Goal: Task Accomplishment & Management: Complete application form

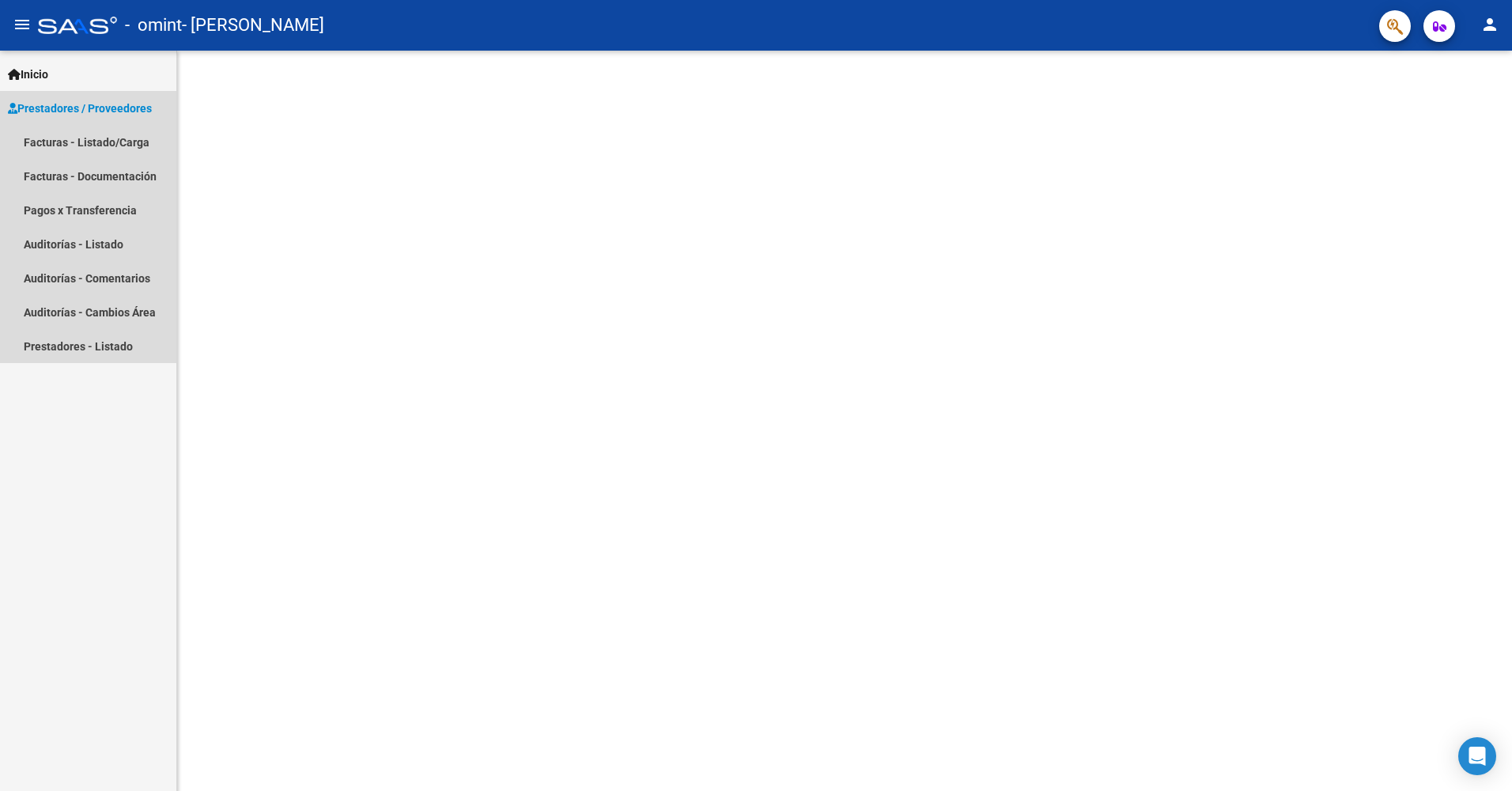
click at [57, 107] on span "Prestadores / Proveedores" at bounding box center [79, 108] width 144 height 17
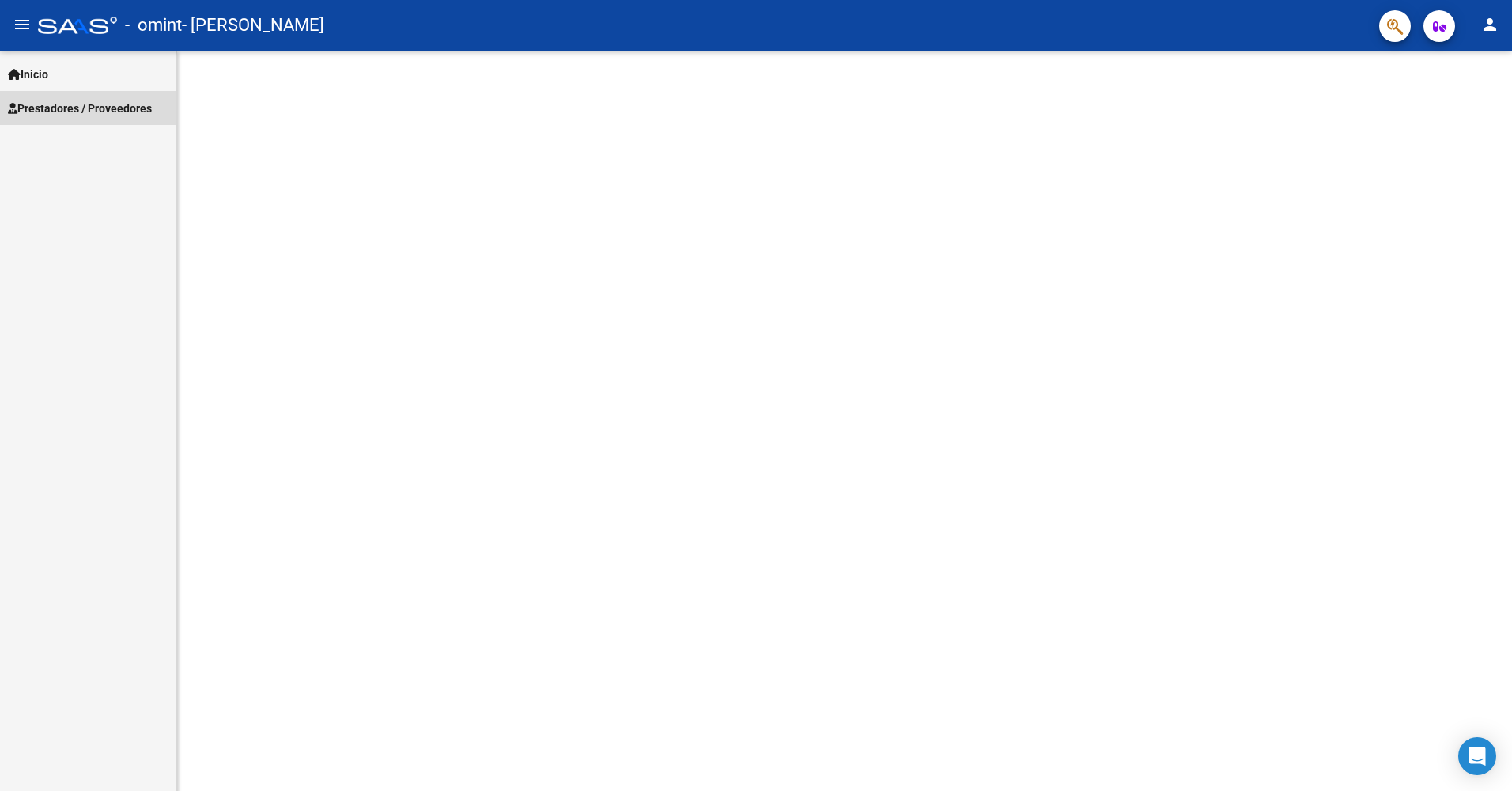
click at [57, 107] on span "Prestadores / Proveedores" at bounding box center [79, 108] width 144 height 17
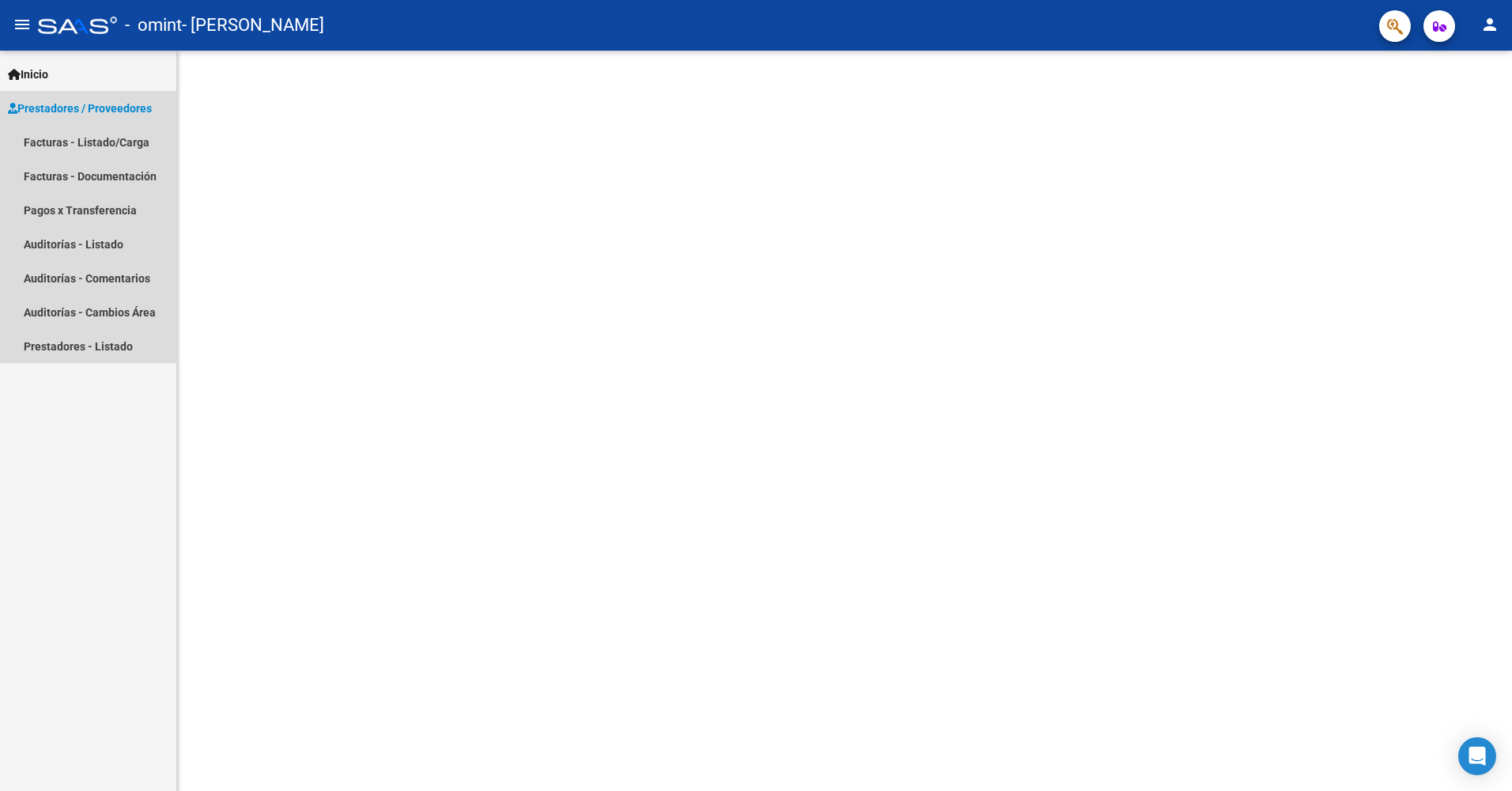
click at [129, 106] on span "Prestadores / Proveedores" at bounding box center [79, 108] width 144 height 17
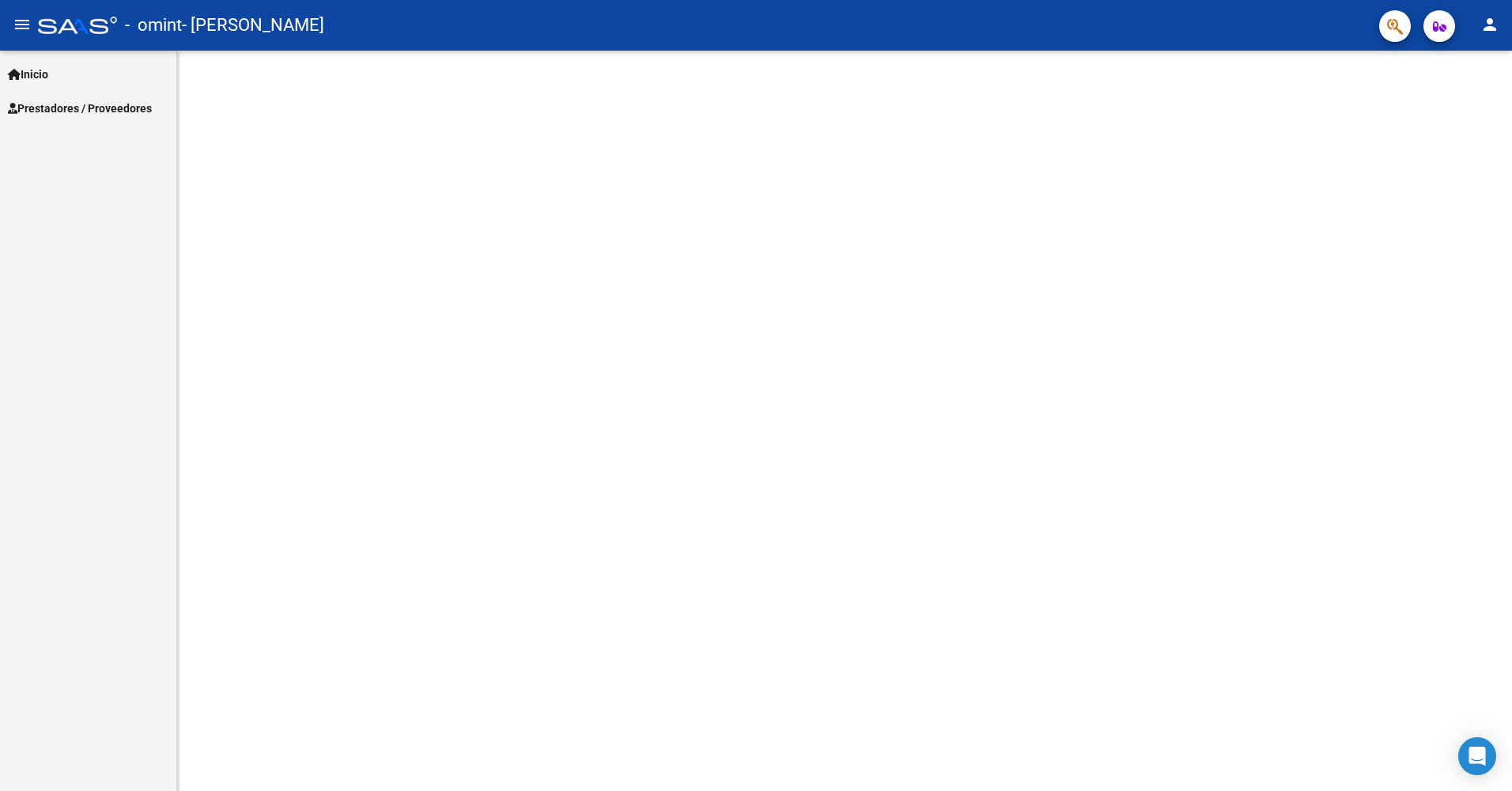
click at [129, 106] on span "Prestadores / Proveedores" at bounding box center [79, 108] width 144 height 17
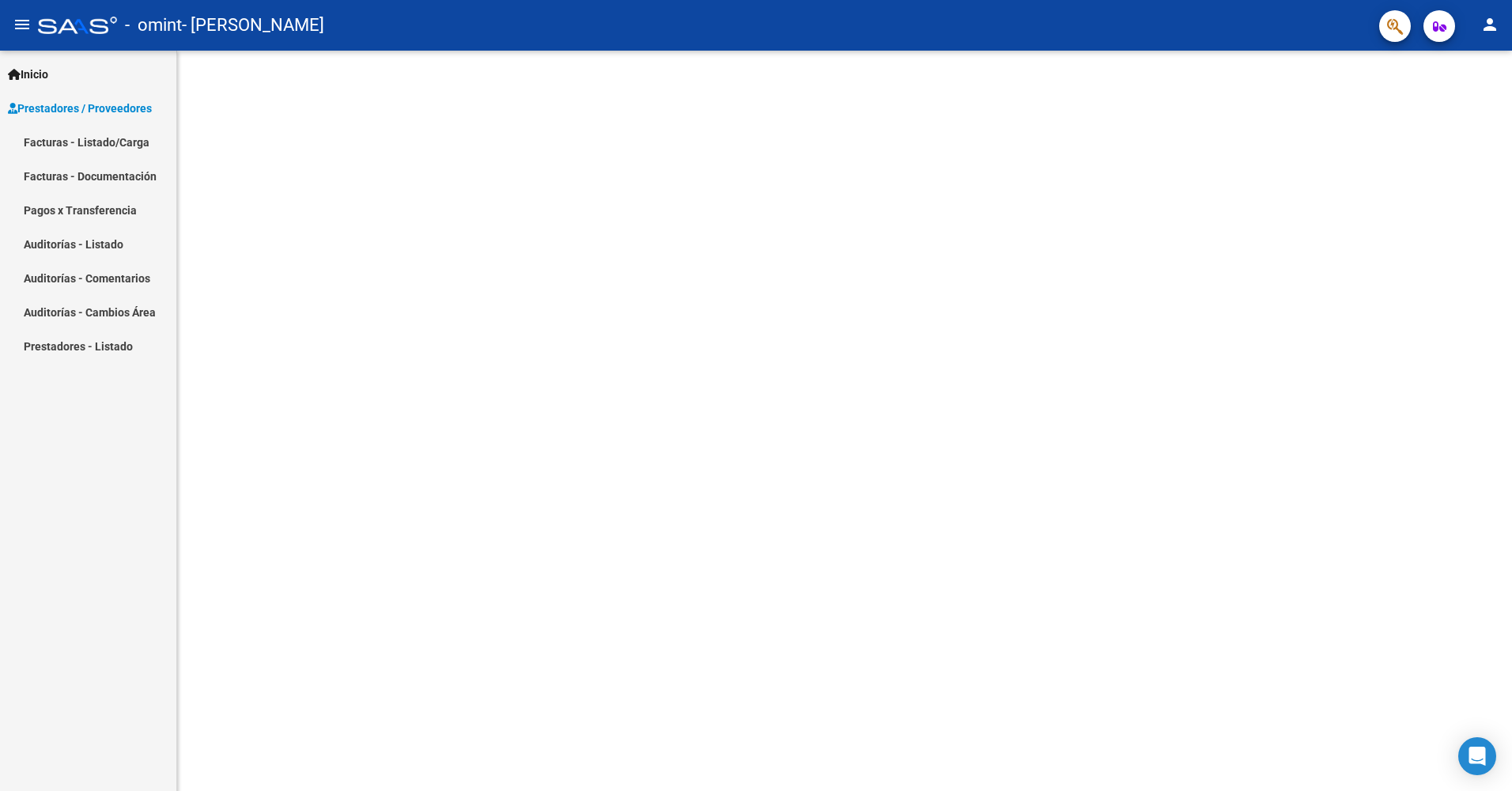
click at [48, 140] on link "Facturas - Listado/Carga" at bounding box center [88, 142] width 176 height 34
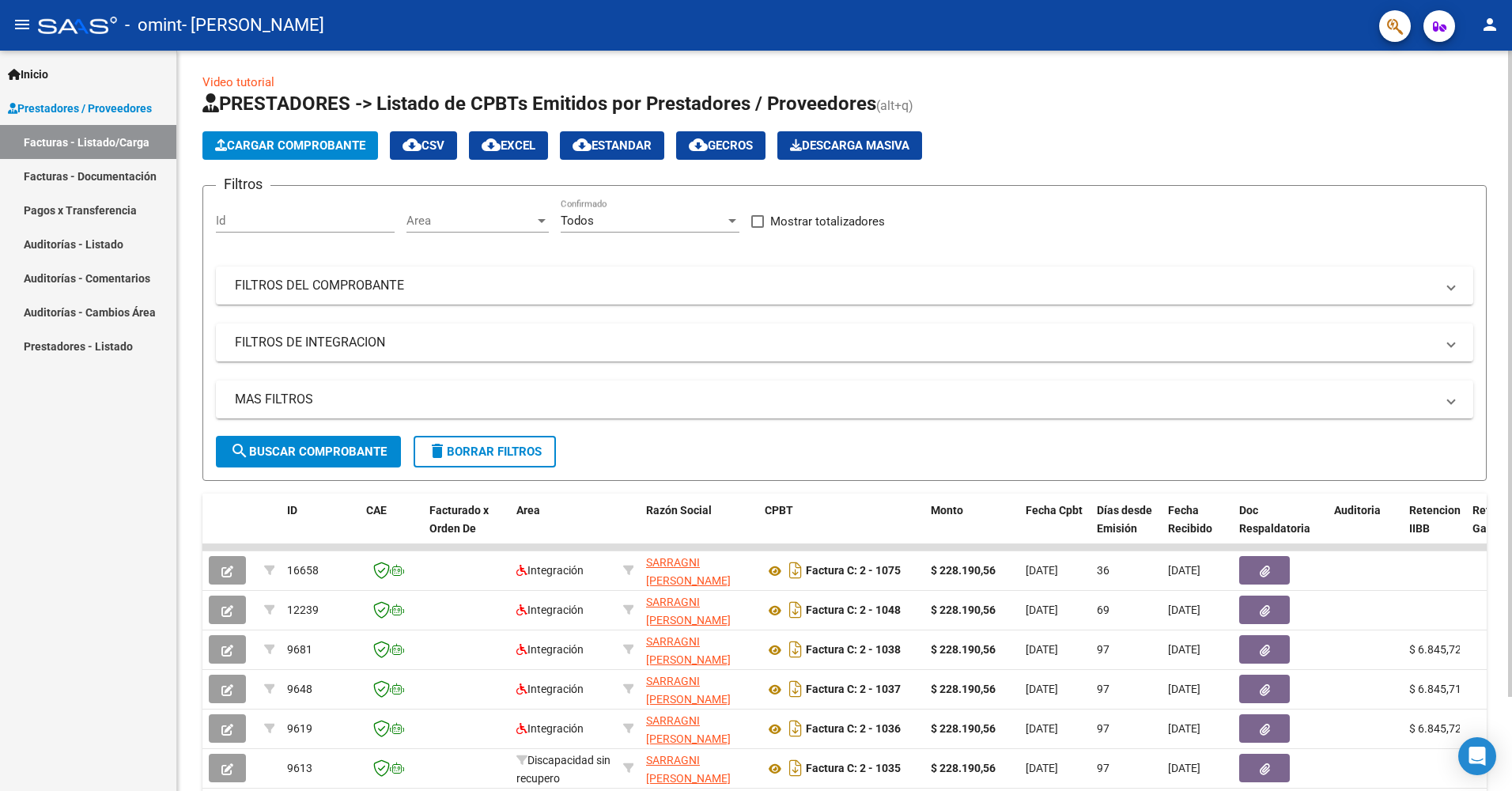
scroll to position [107, 0]
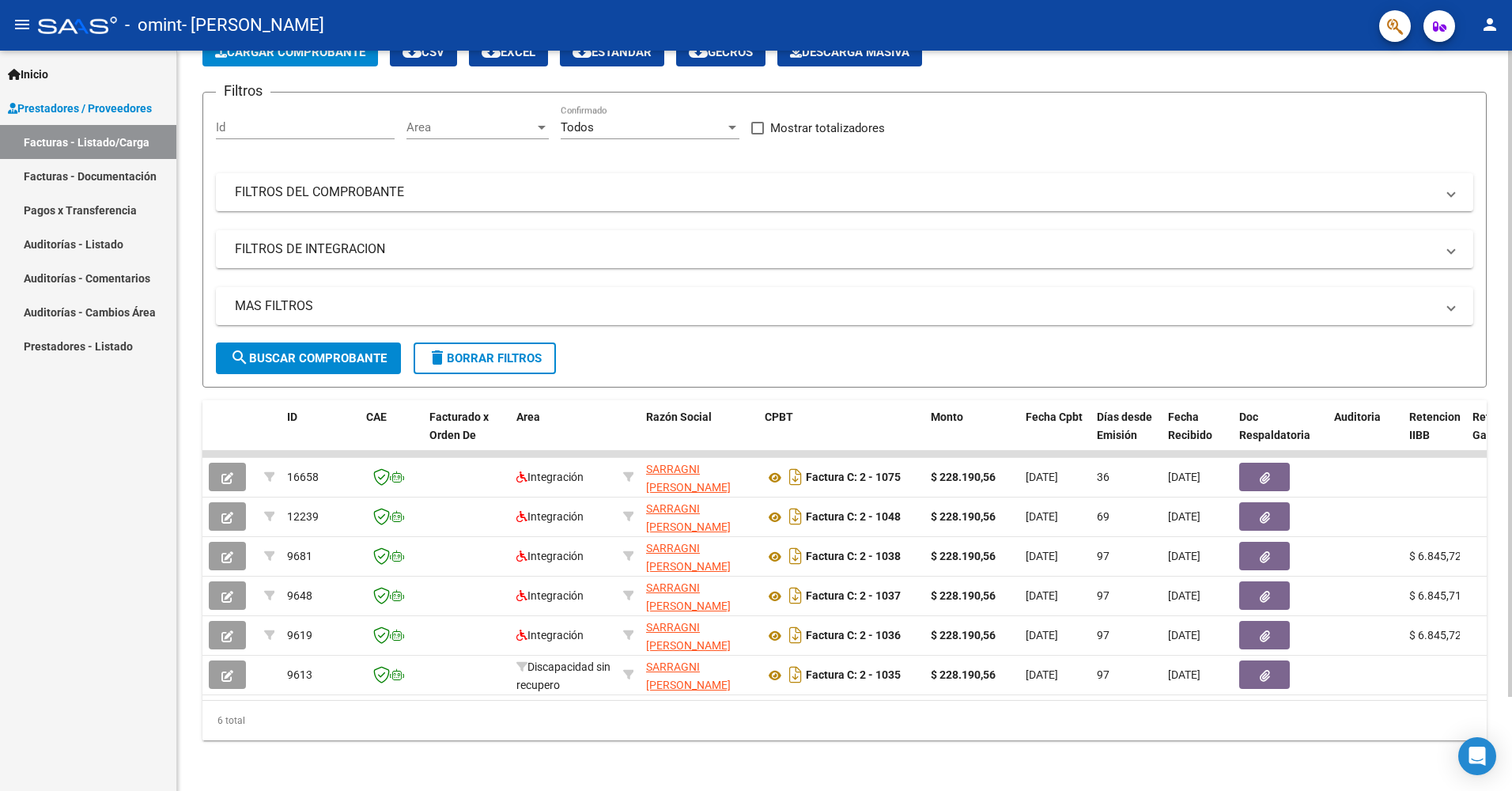
click at [1511, 655] on html "menu - omint - SARRAGNI [PERSON_NAME] person Inicio Instructivos Contacto OS Pr…" at bounding box center [756, 396] width 1512 height 791
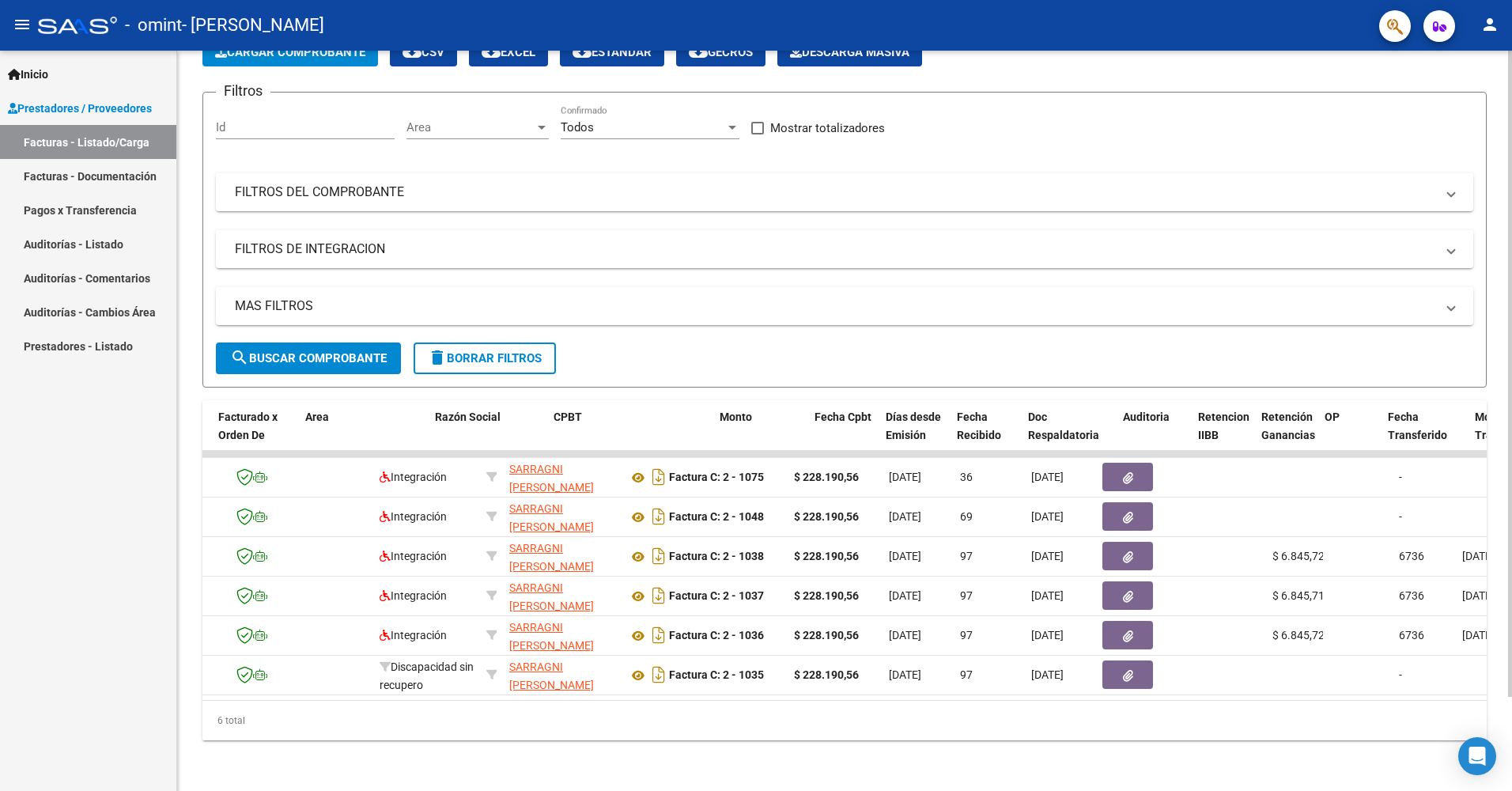
scroll to position [0, 211]
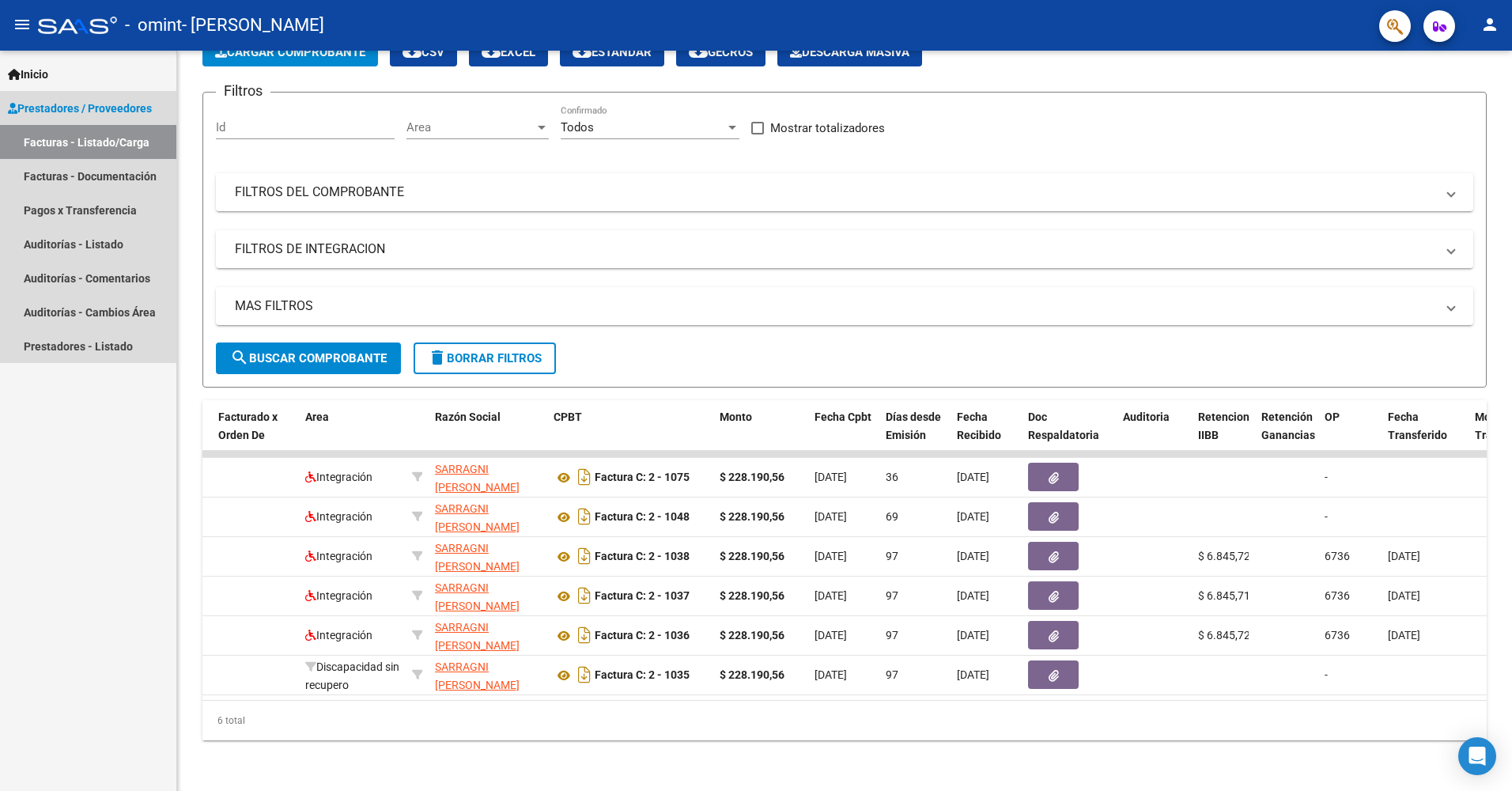
click at [48, 136] on link "Facturas - Listado/Carga" at bounding box center [88, 142] width 176 height 34
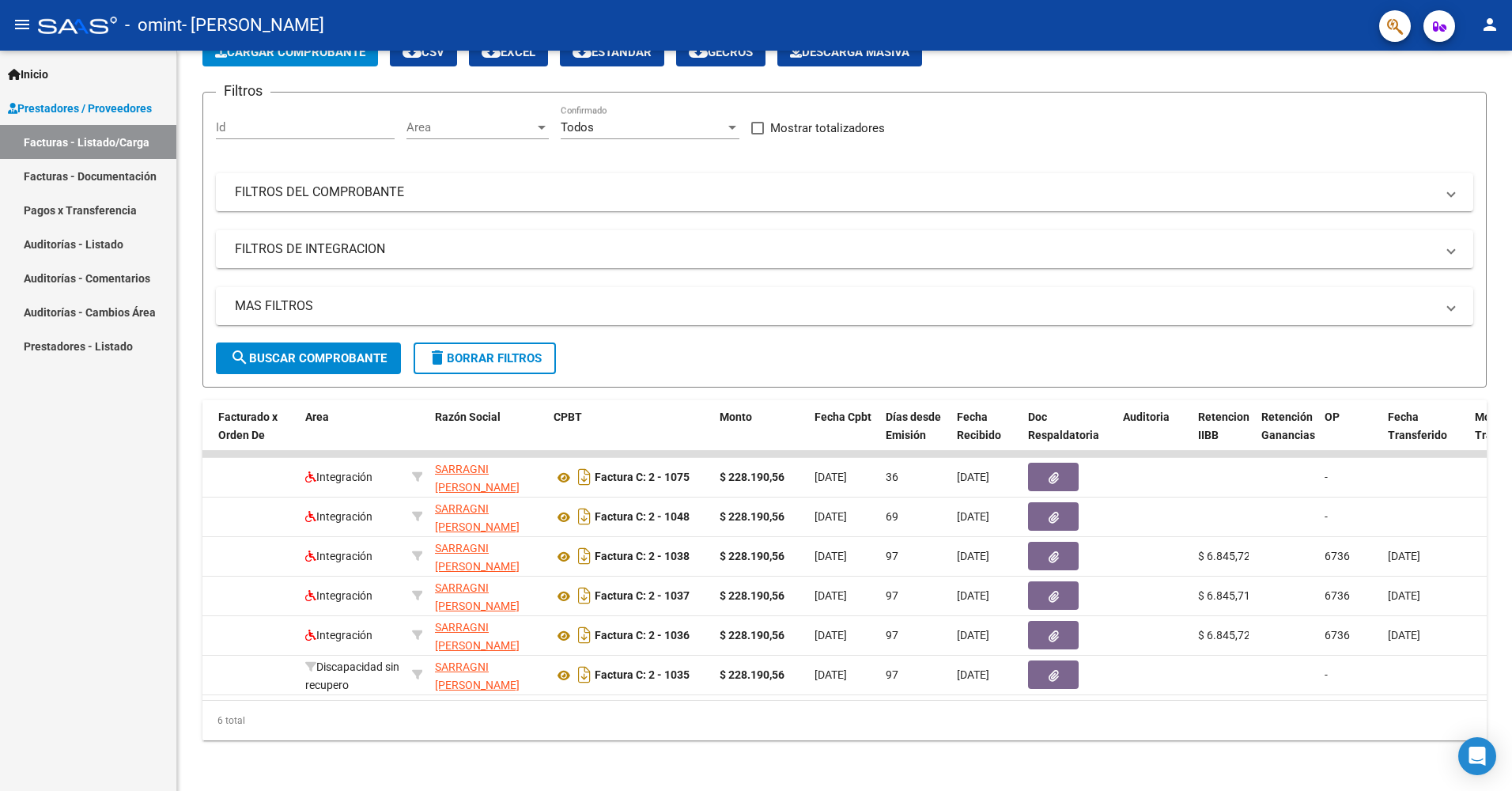
click at [45, 174] on link "Facturas - Documentación" at bounding box center [88, 176] width 176 height 34
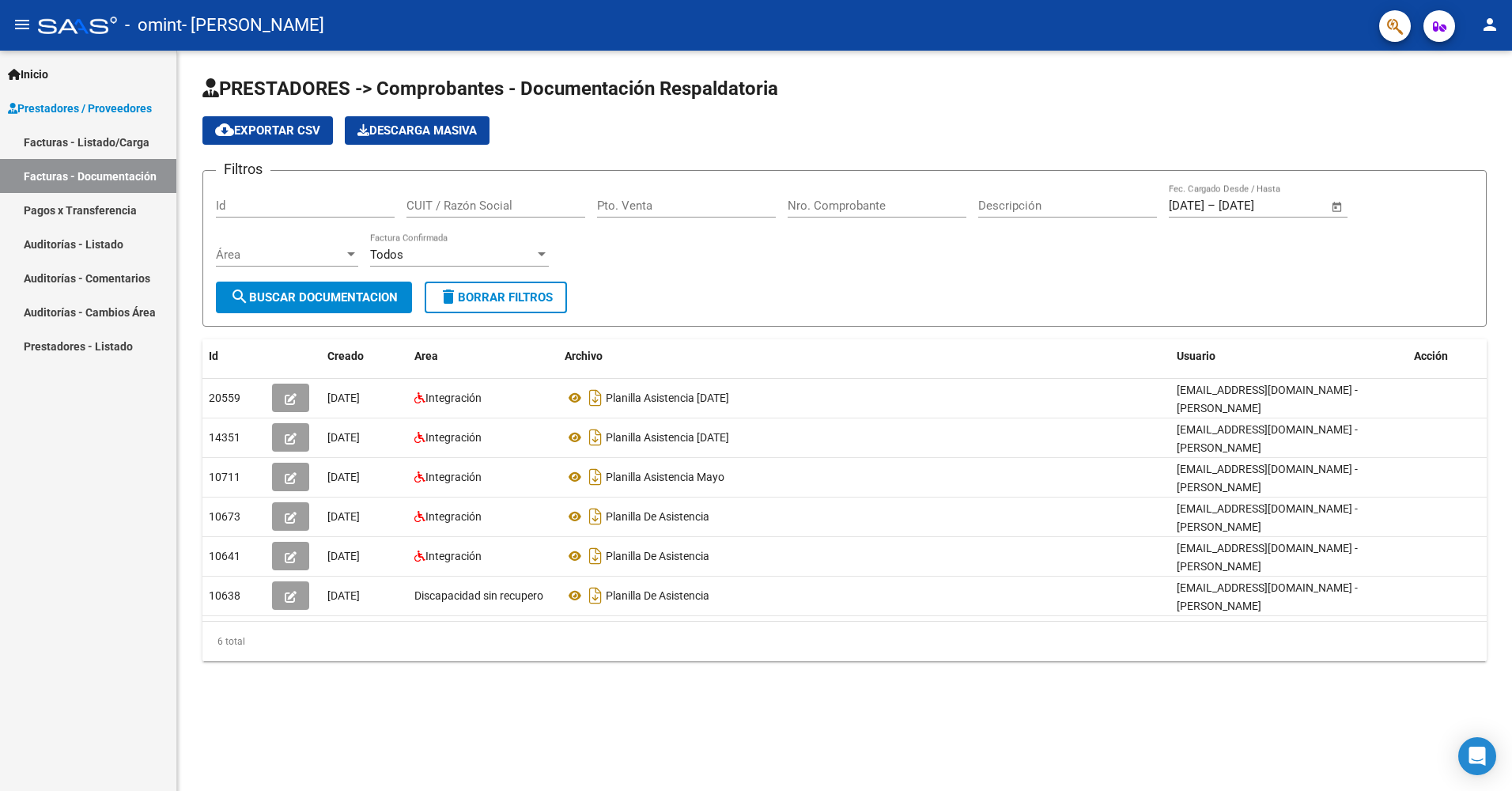
click at [54, 140] on link "Facturas - Listado/Carga" at bounding box center [88, 142] width 176 height 34
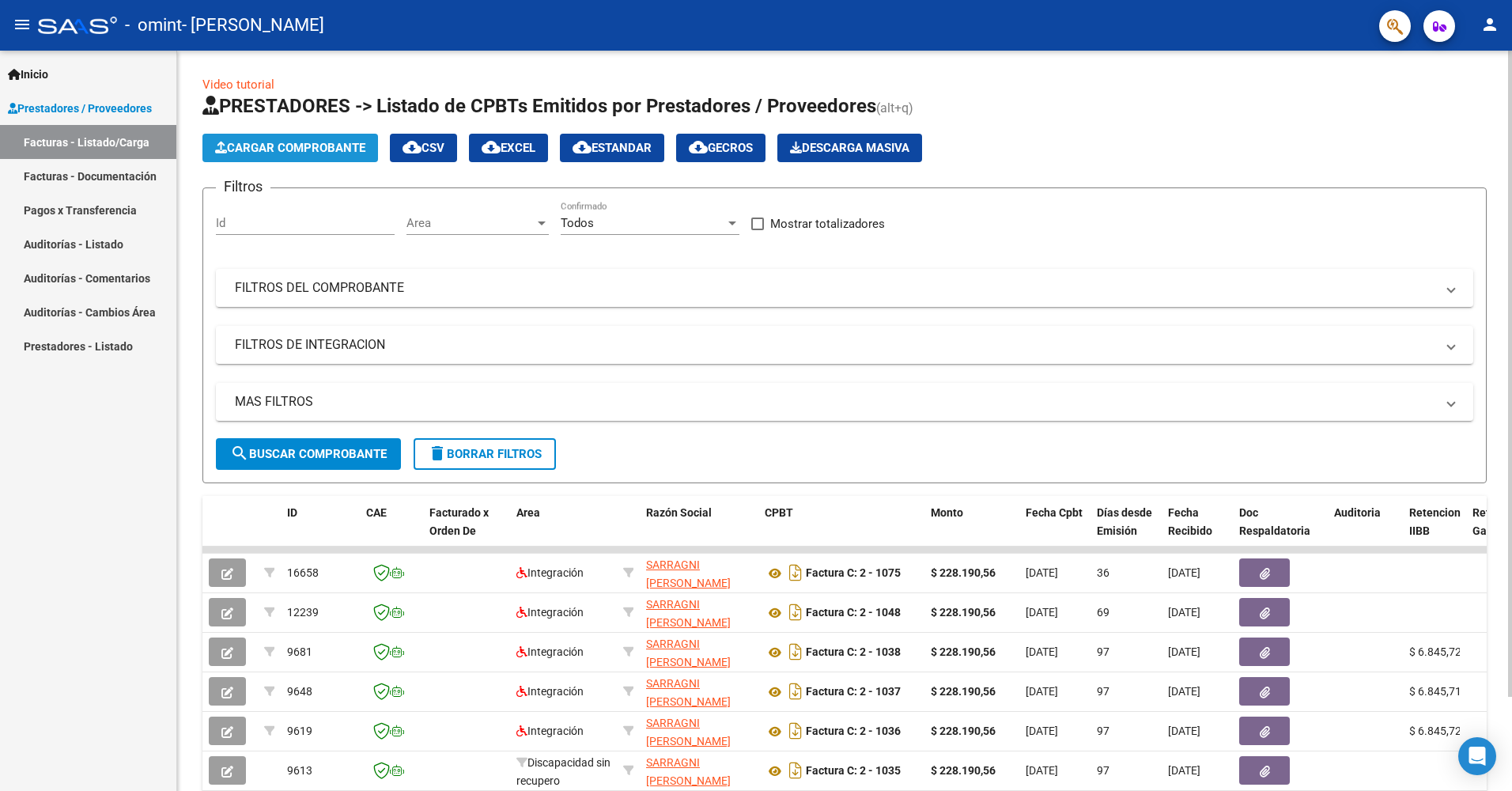
click at [318, 142] on span "Cargar Comprobante" at bounding box center [290, 147] width 151 height 14
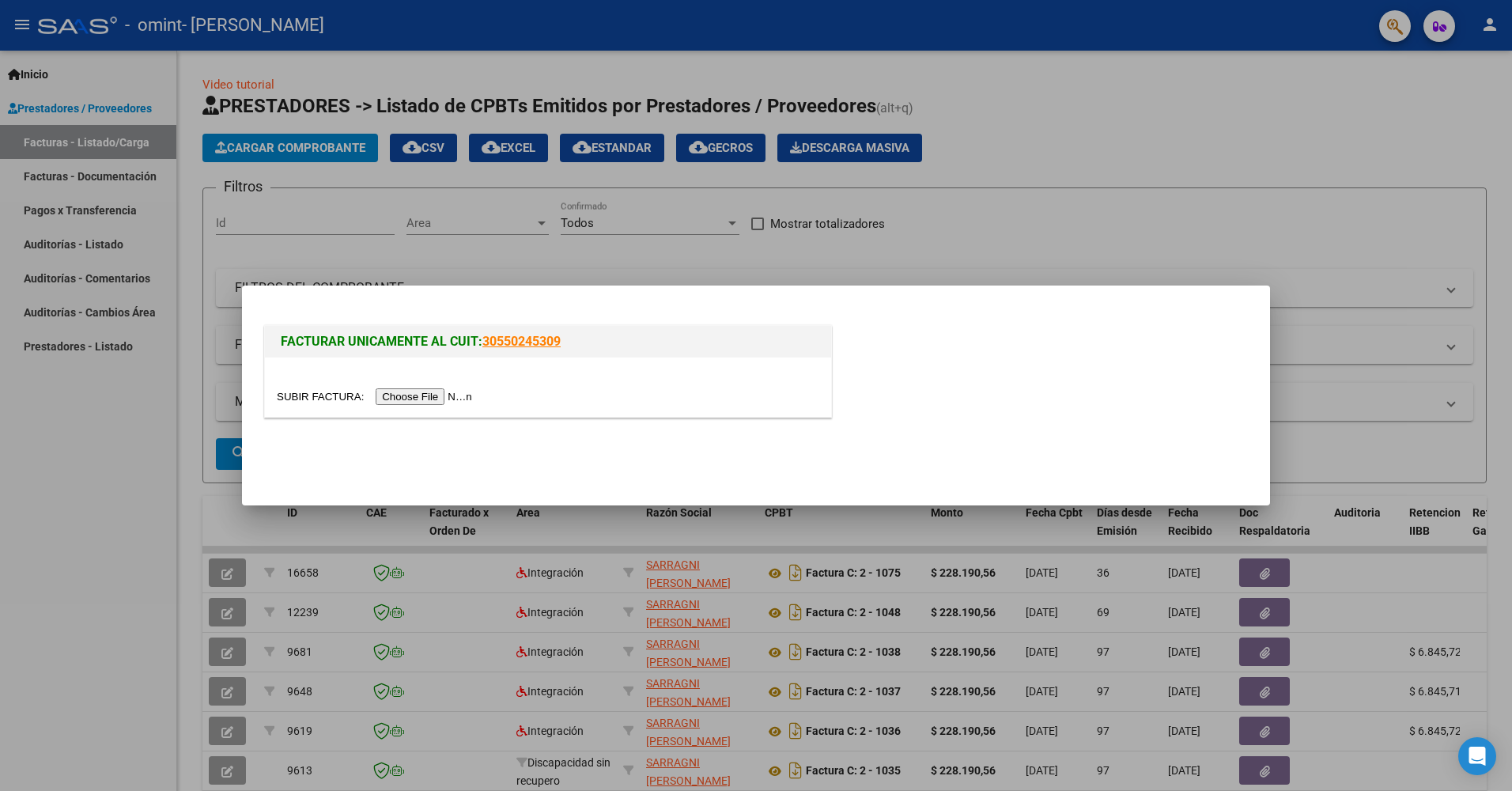
click at [402, 396] on input "file" at bounding box center [376, 396] width 200 height 17
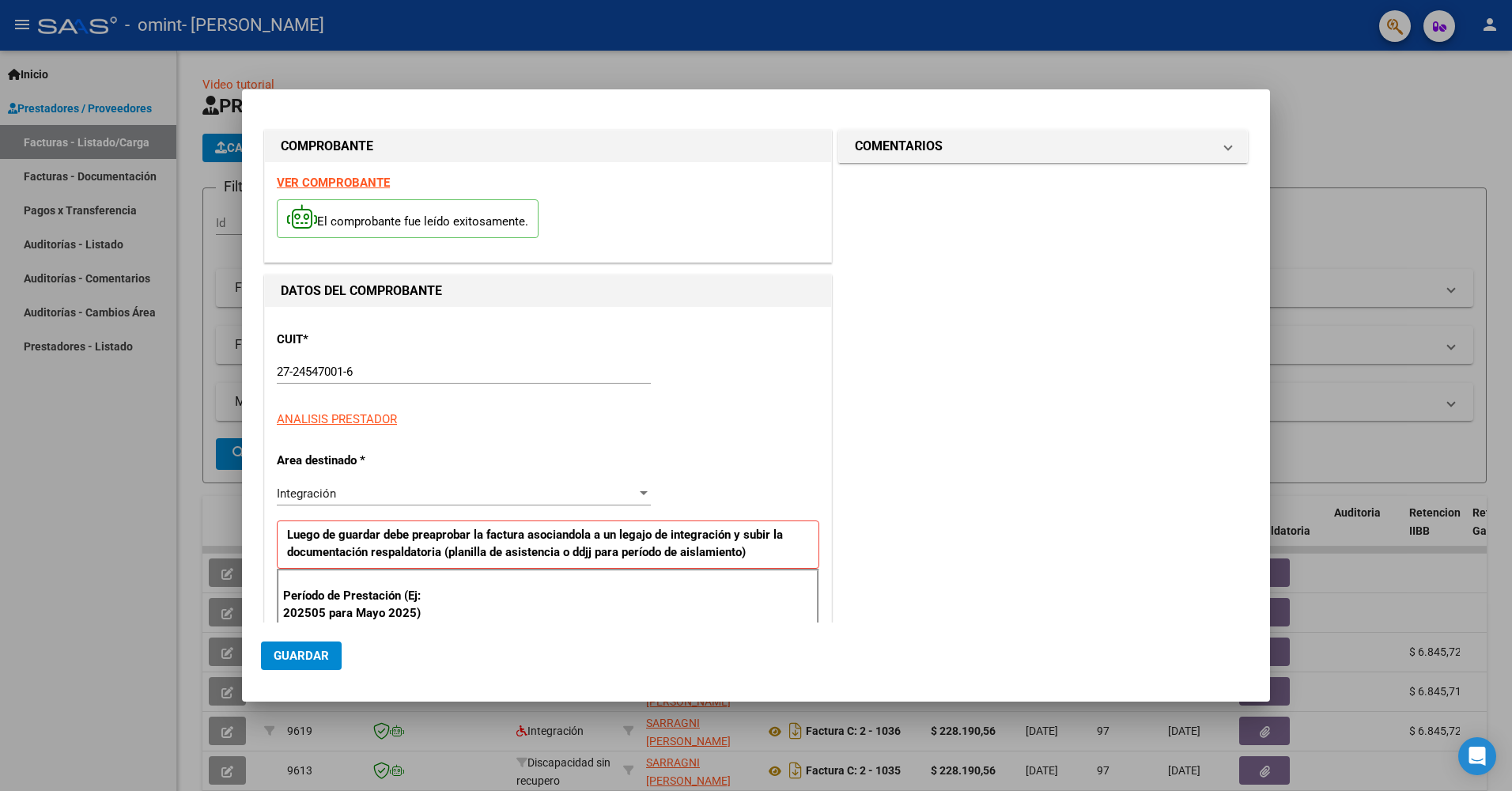
scroll to position [264, 0]
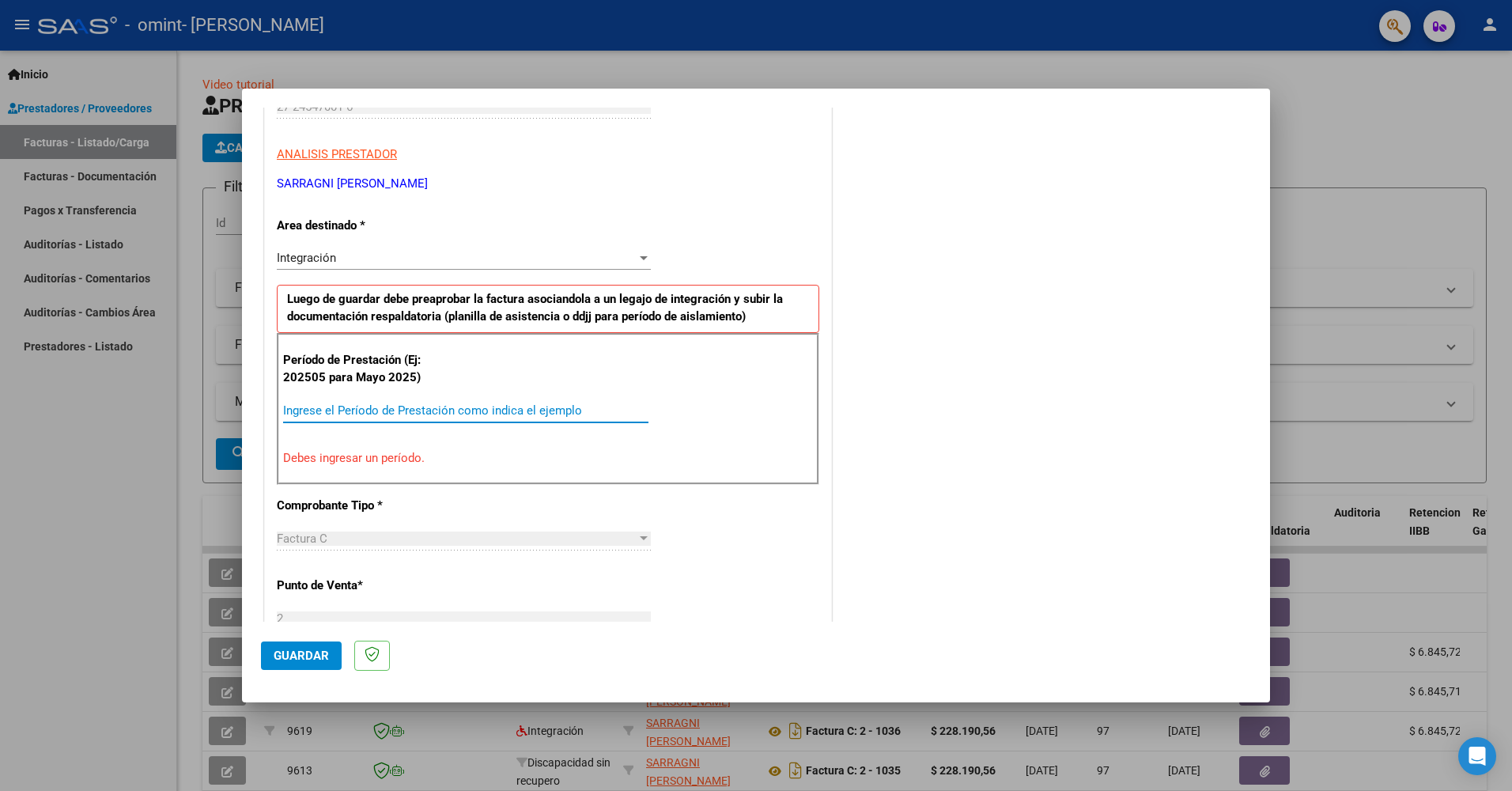
click at [501, 409] on input "Ingrese el Período de Prestación como indica el ejemplo" at bounding box center [465, 410] width 365 height 14
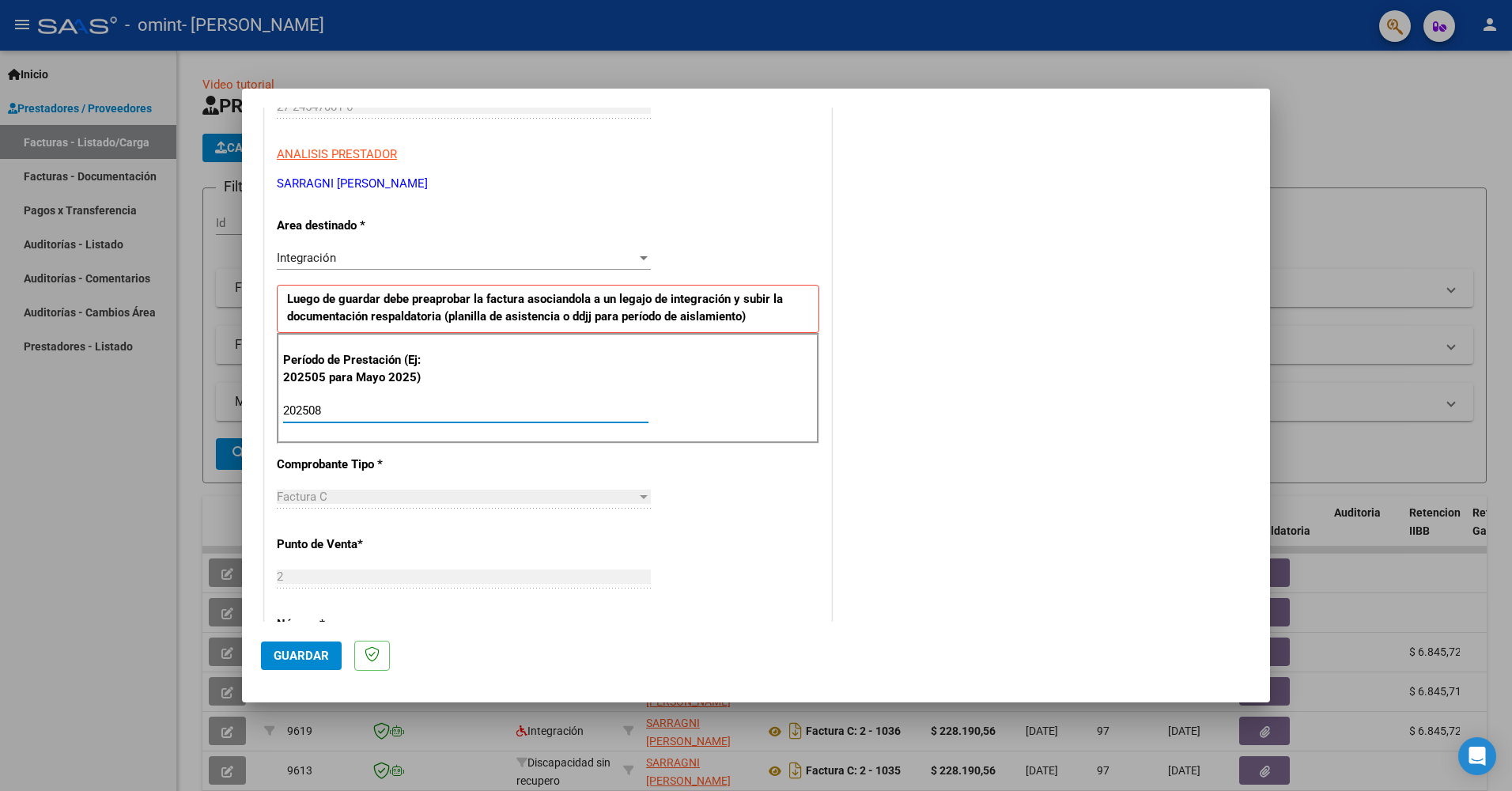
type input "202508"
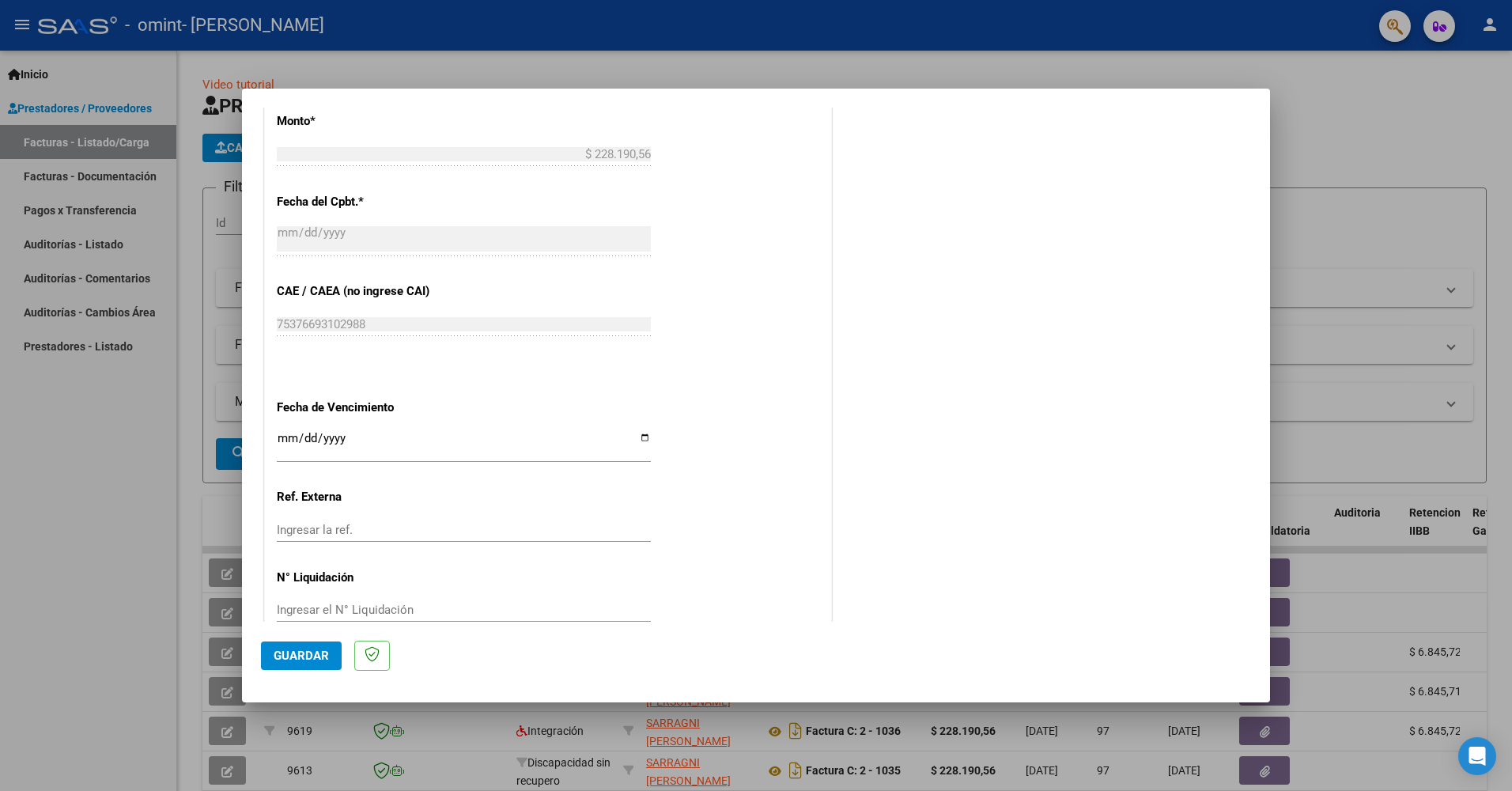
scroll to position [851, 0]
click at [638, 435] on input "Ingresar la fecha" at bounding box center [464, 440] width 374 height 26
type input "[DATE]"
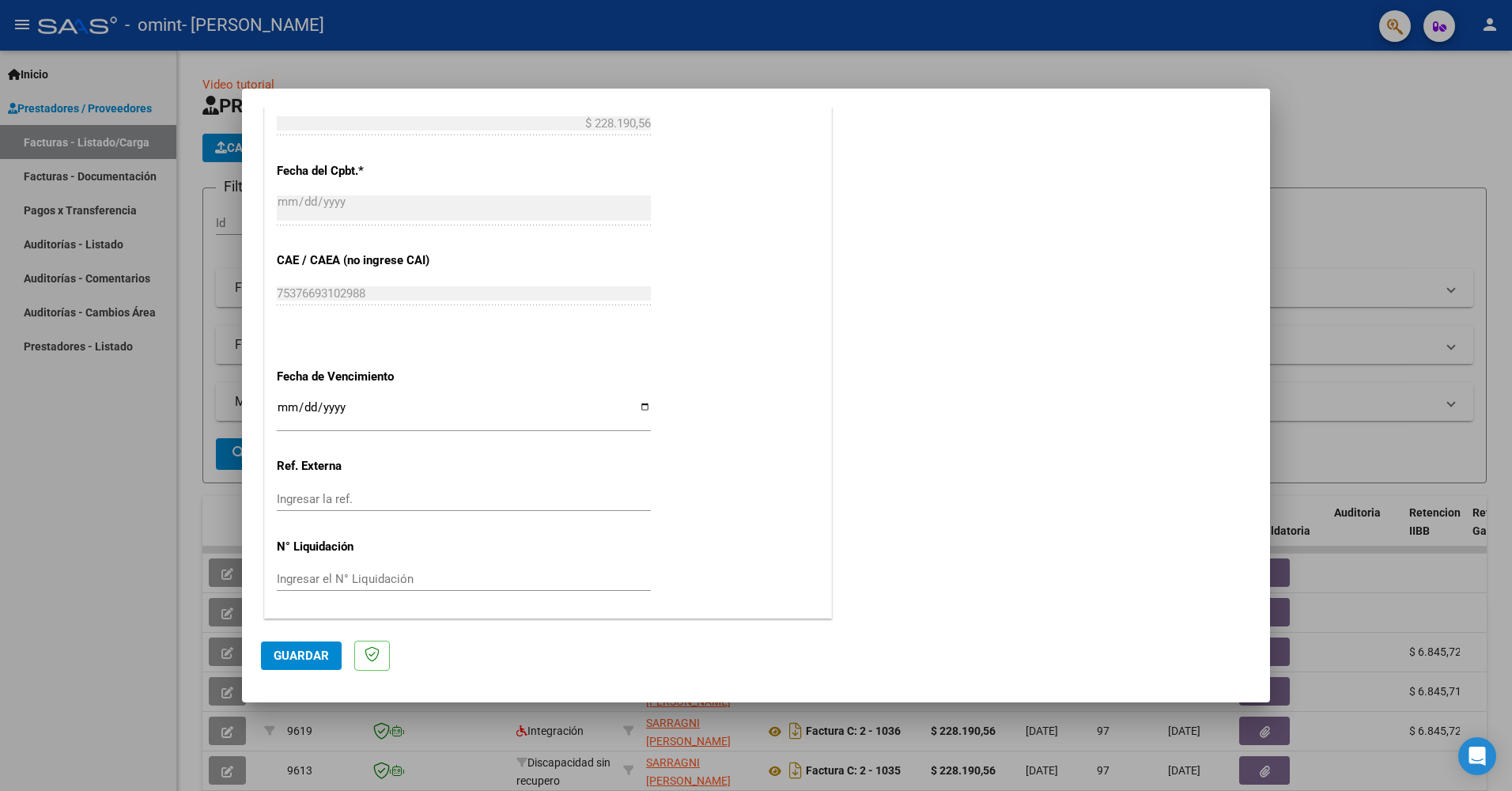
click at [396, 578] on input "Ingresar el N° Liquidación" at bounding box center [464, 578] width 374 height 14
type input "228190"
type input "228190.56"
click at [294, 646] on button "Guardar" at bounding box center [301, 655] width 81 height 28
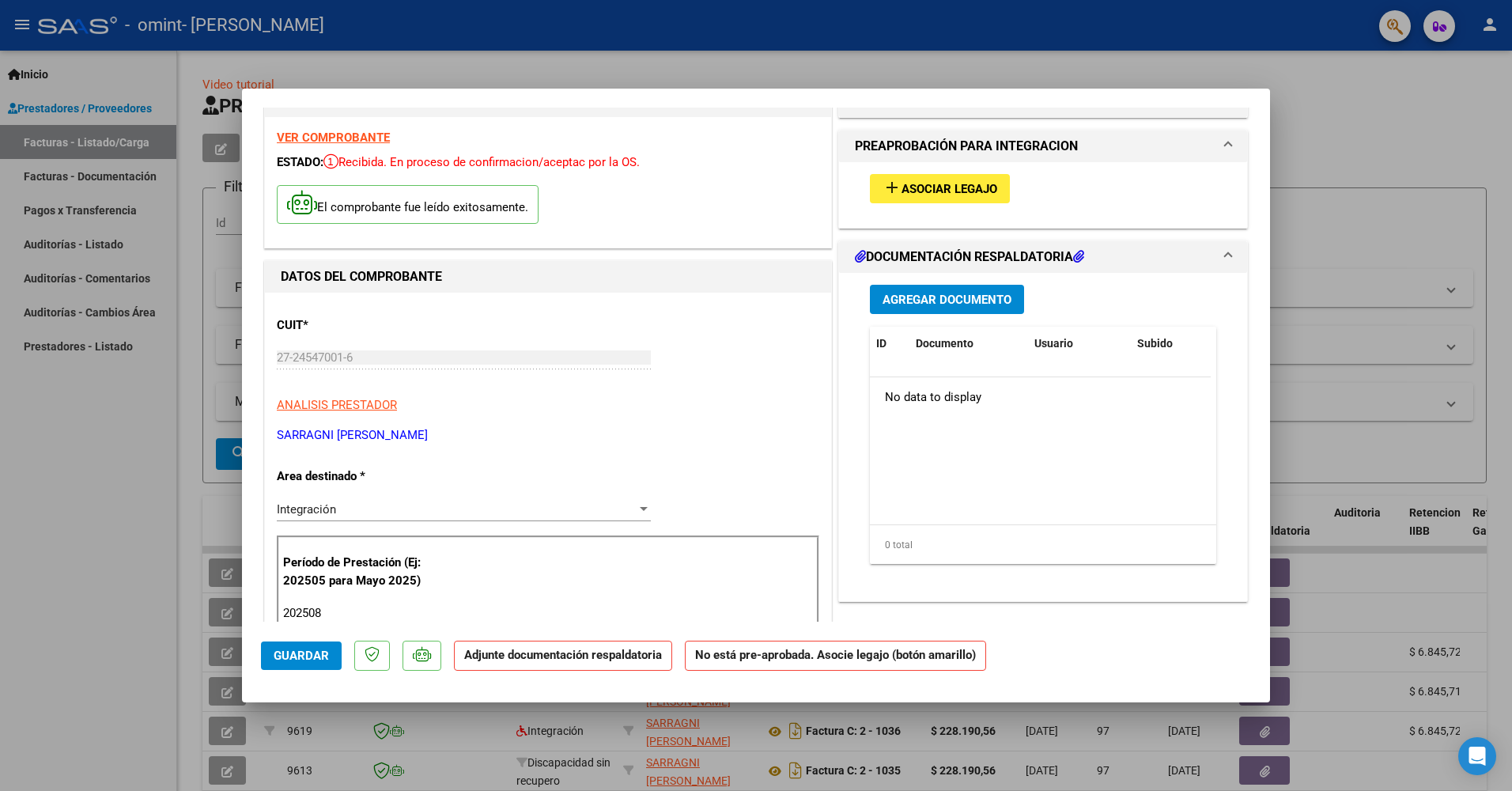
scroll to position [0, 0]
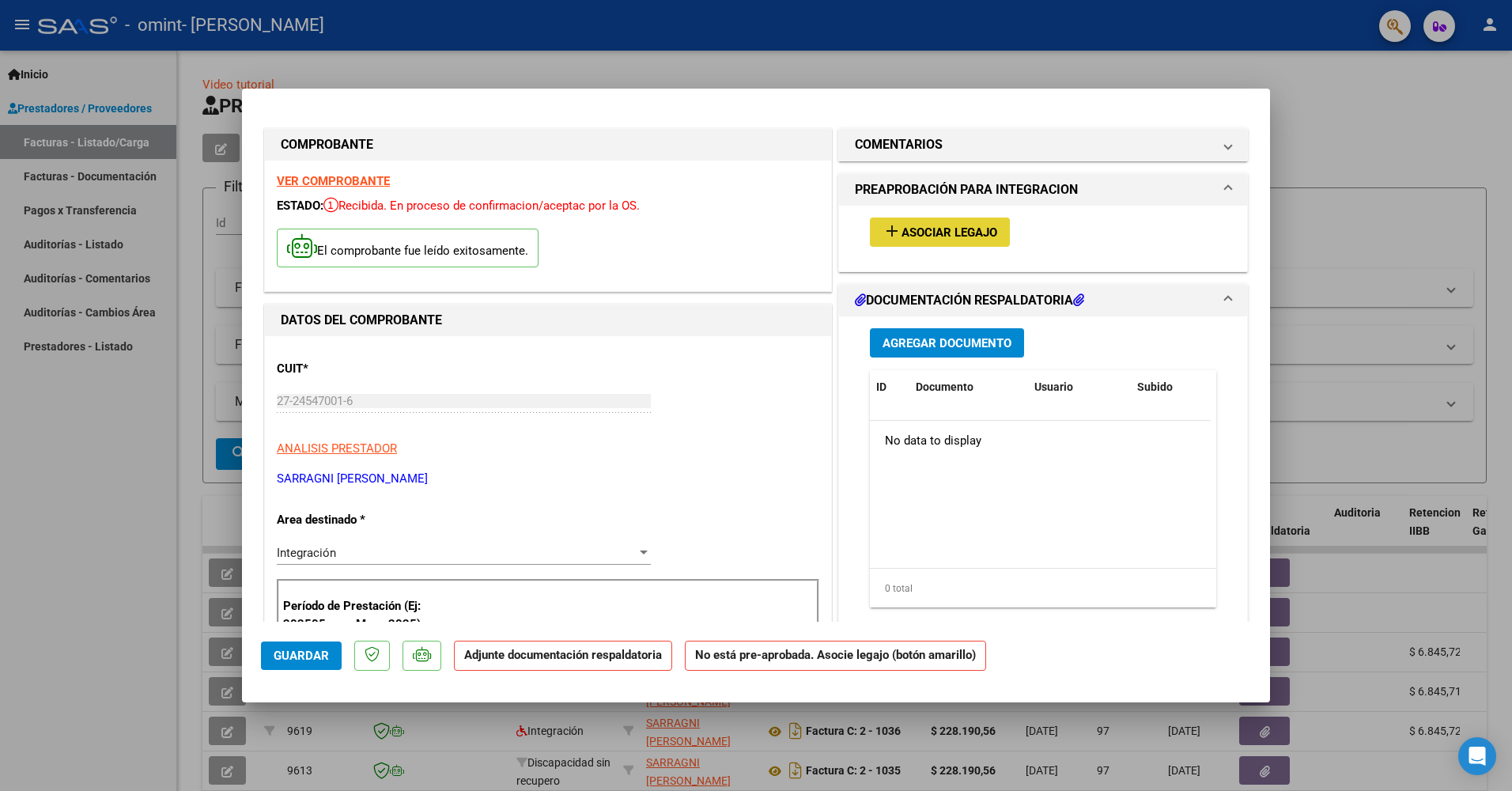
click at [887, 231] on mat-icon "add" at bounding box center [892, 230] width 19 height 19
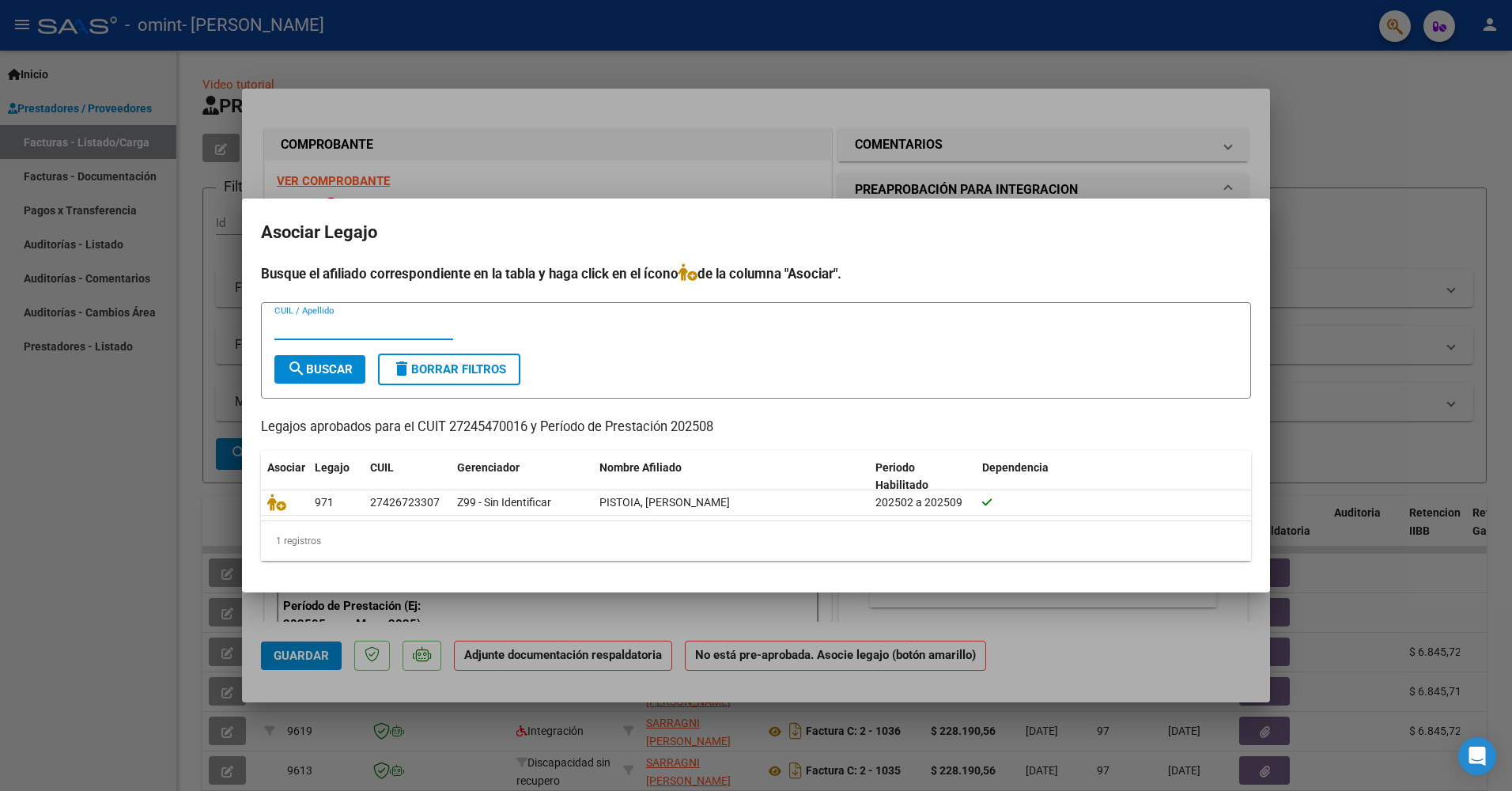
click at [149, 498] on div at bounding box center [756, 396] width 1512 height 791
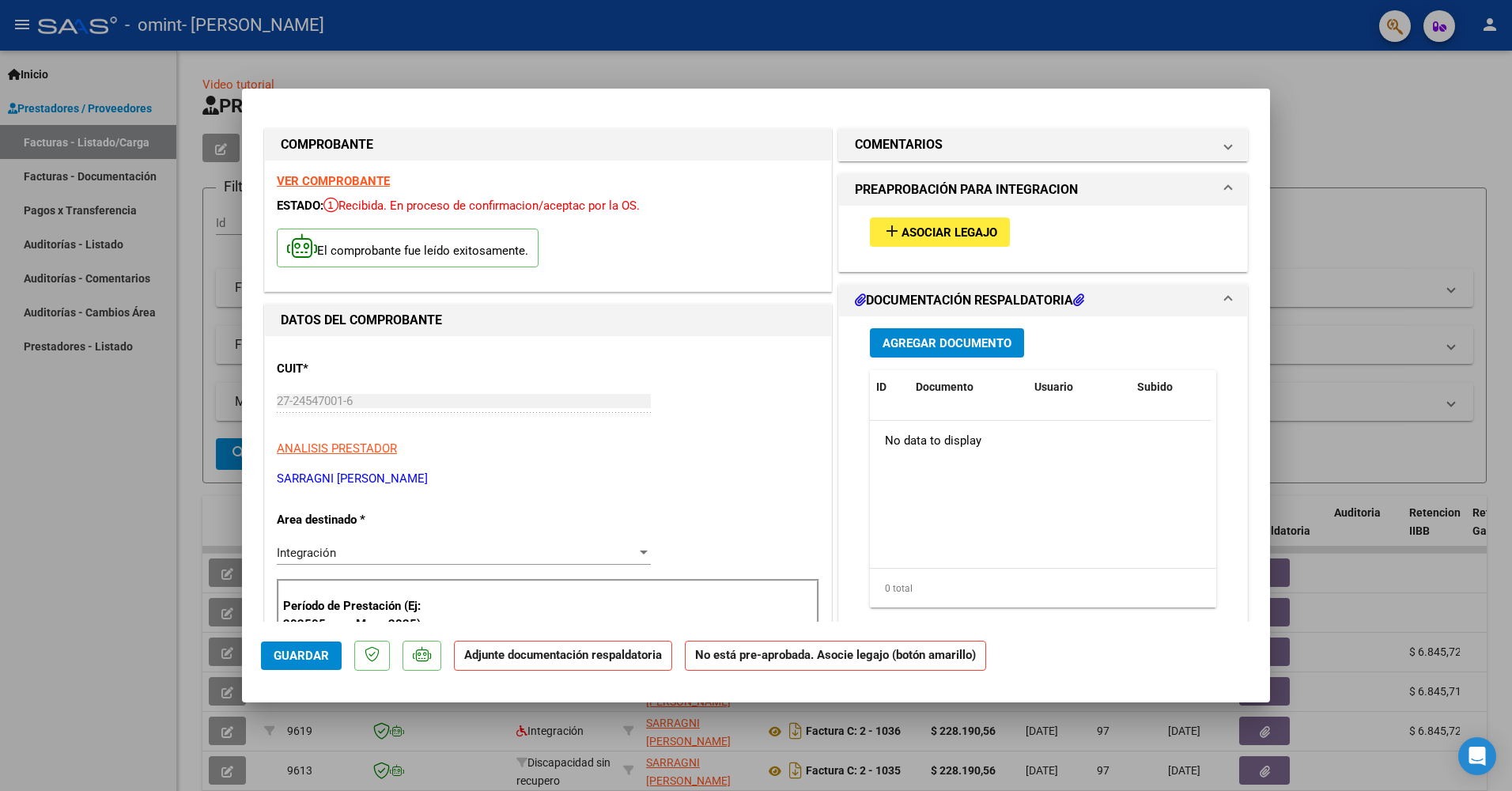
click at [1079, 299] on icon at bounding box center [1078, 299] width 11 height 13
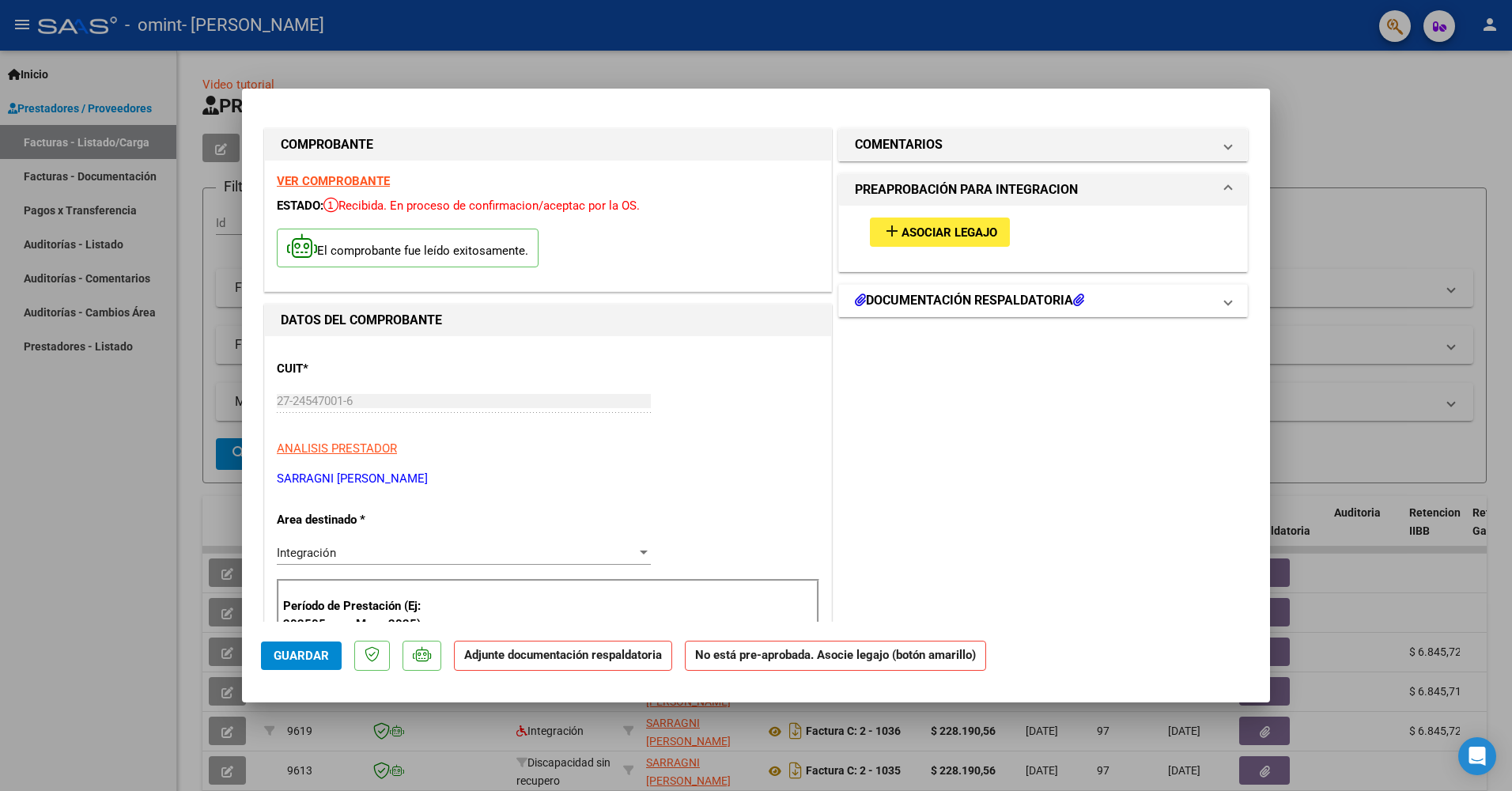
click at [1079, 299] on icon at bounding box center [1078, 299] width 11 height 13
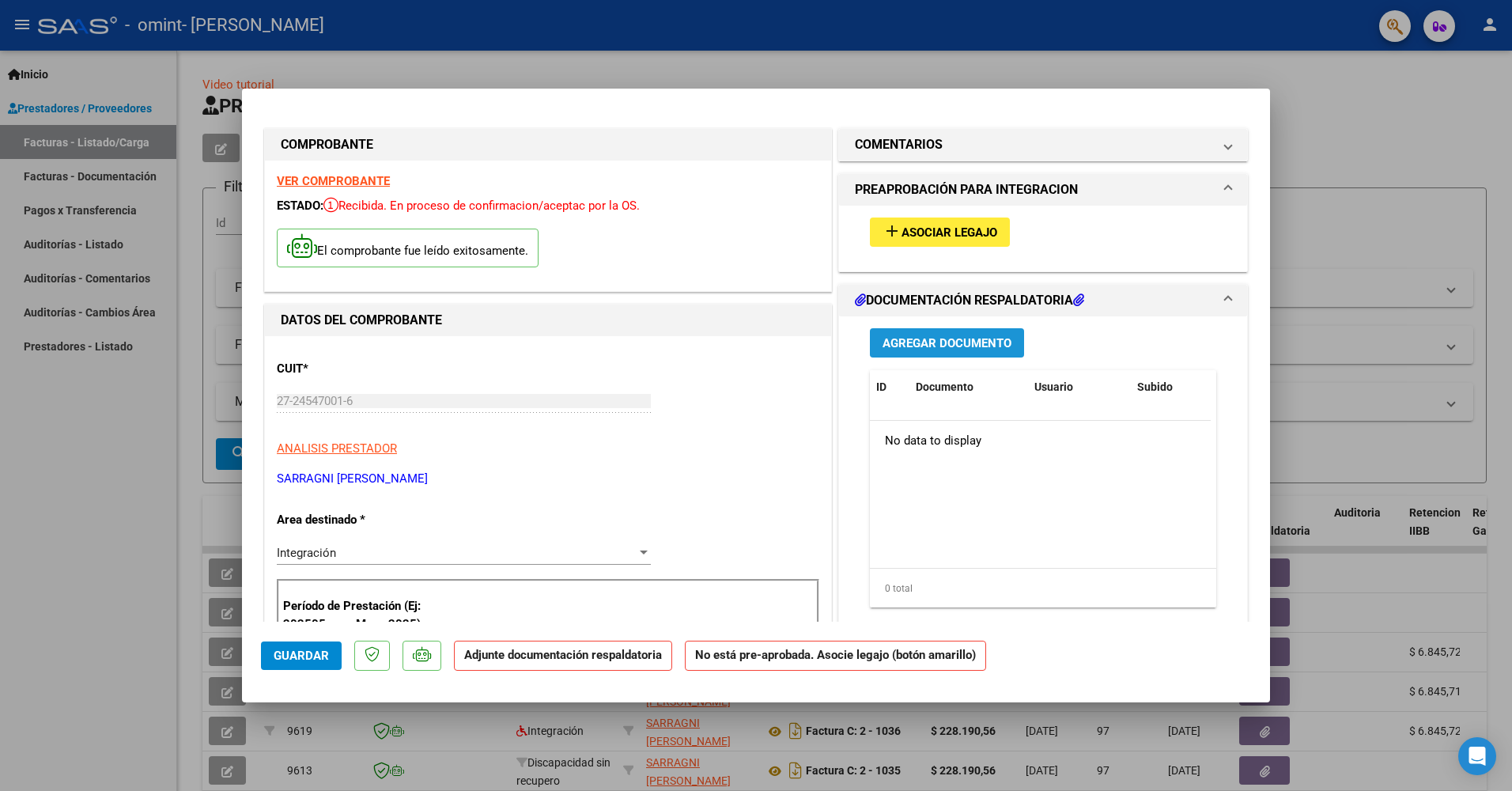
click at [955, 343] on span "Agregar Documento" at bounding box center [947, 343] width 129 height 14
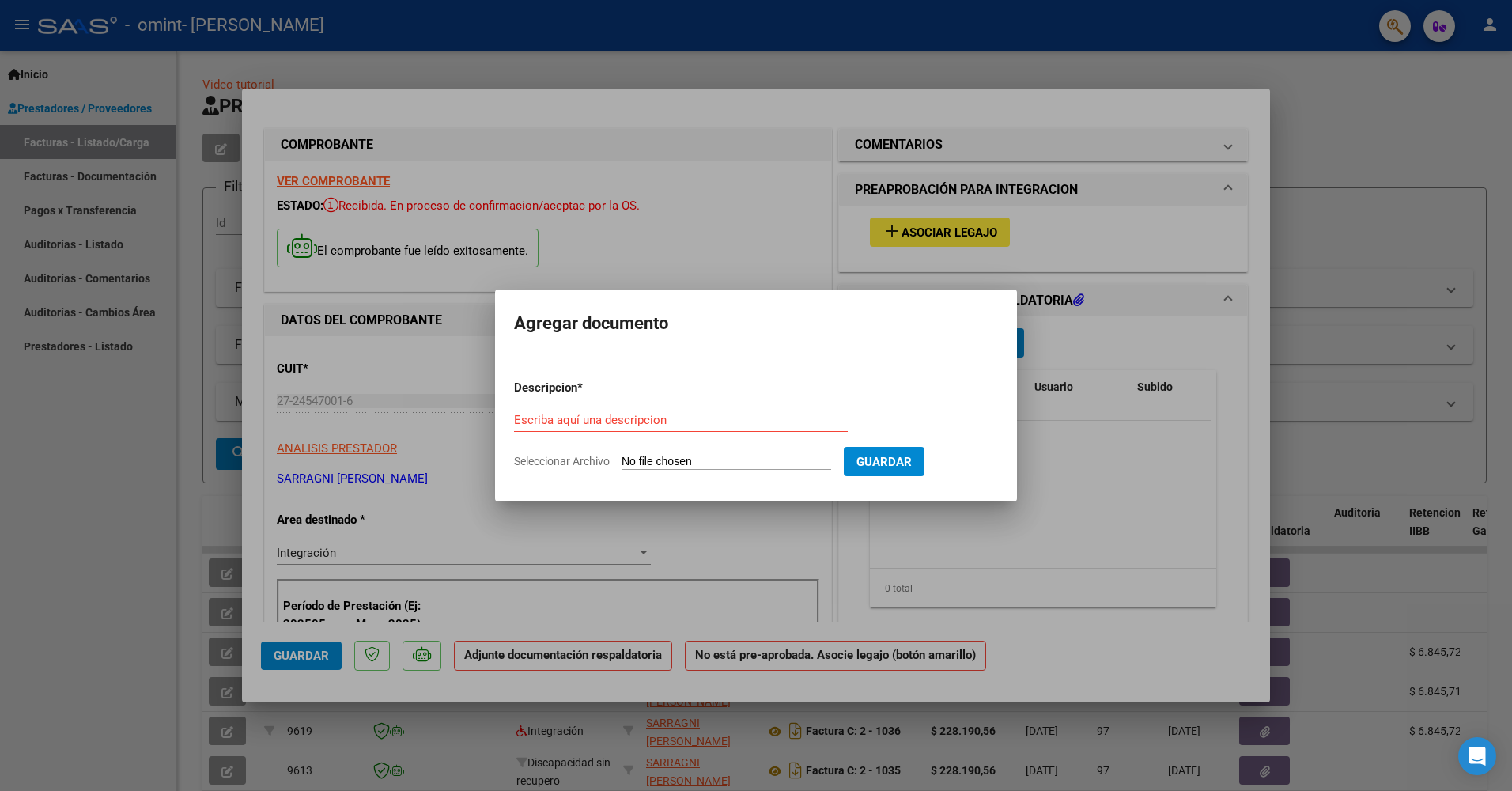
click at [773, 461] on input "Seleccionar Archivo" at bounding box center [727, 462] width 209 height 15
type input "C:\fakepath\pistoia [PERSON_NAME].pdf"
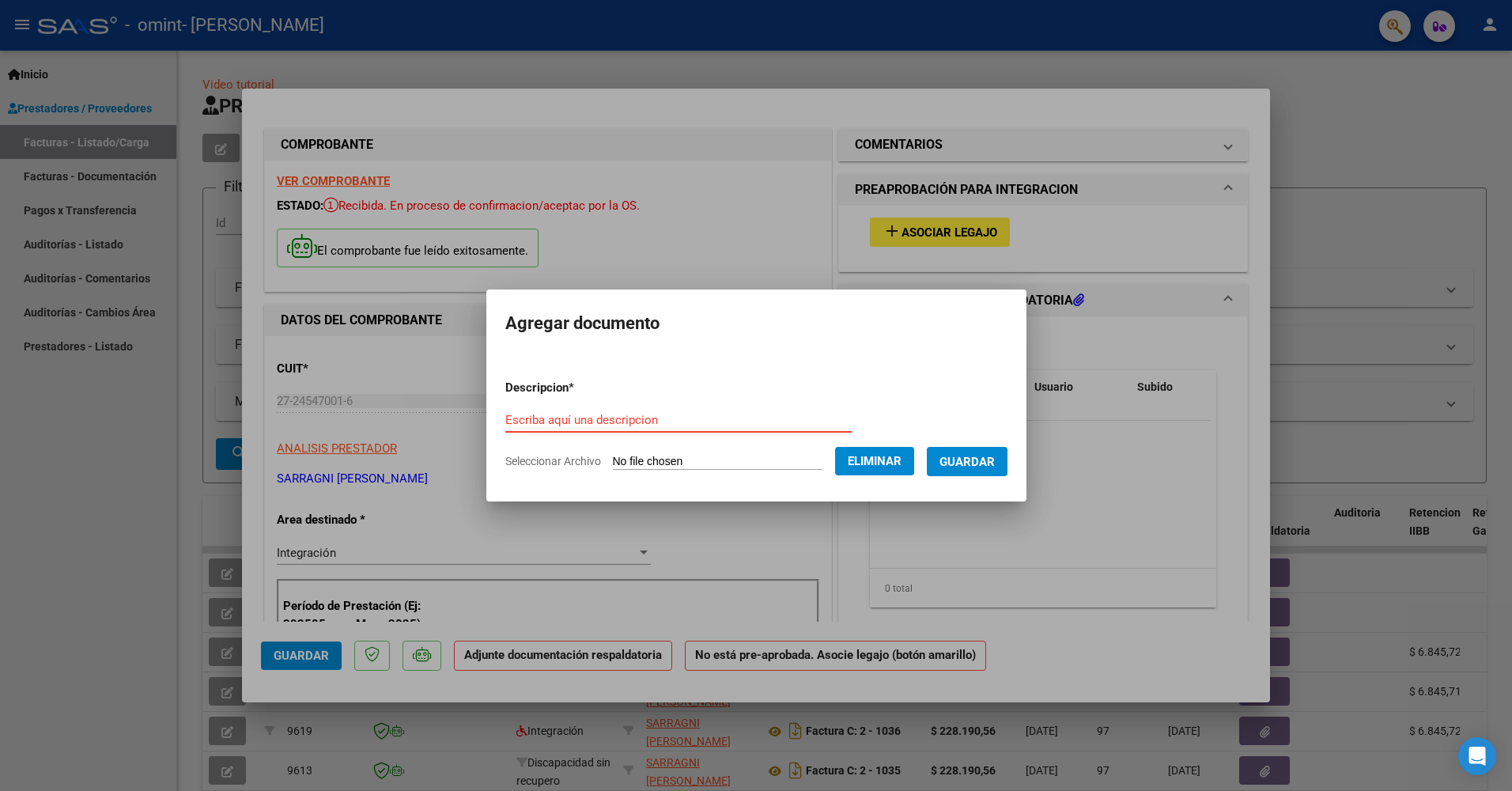
click at [668, 421] on input "Escriba aquí una descripcion" at bounding box center [678, 419] width 346 height 14
type input "PLANILLA DE ASISTENCIA"
click at [985, 464] on span "Guardar" at bounding box center [967, 461] width 55 height 14
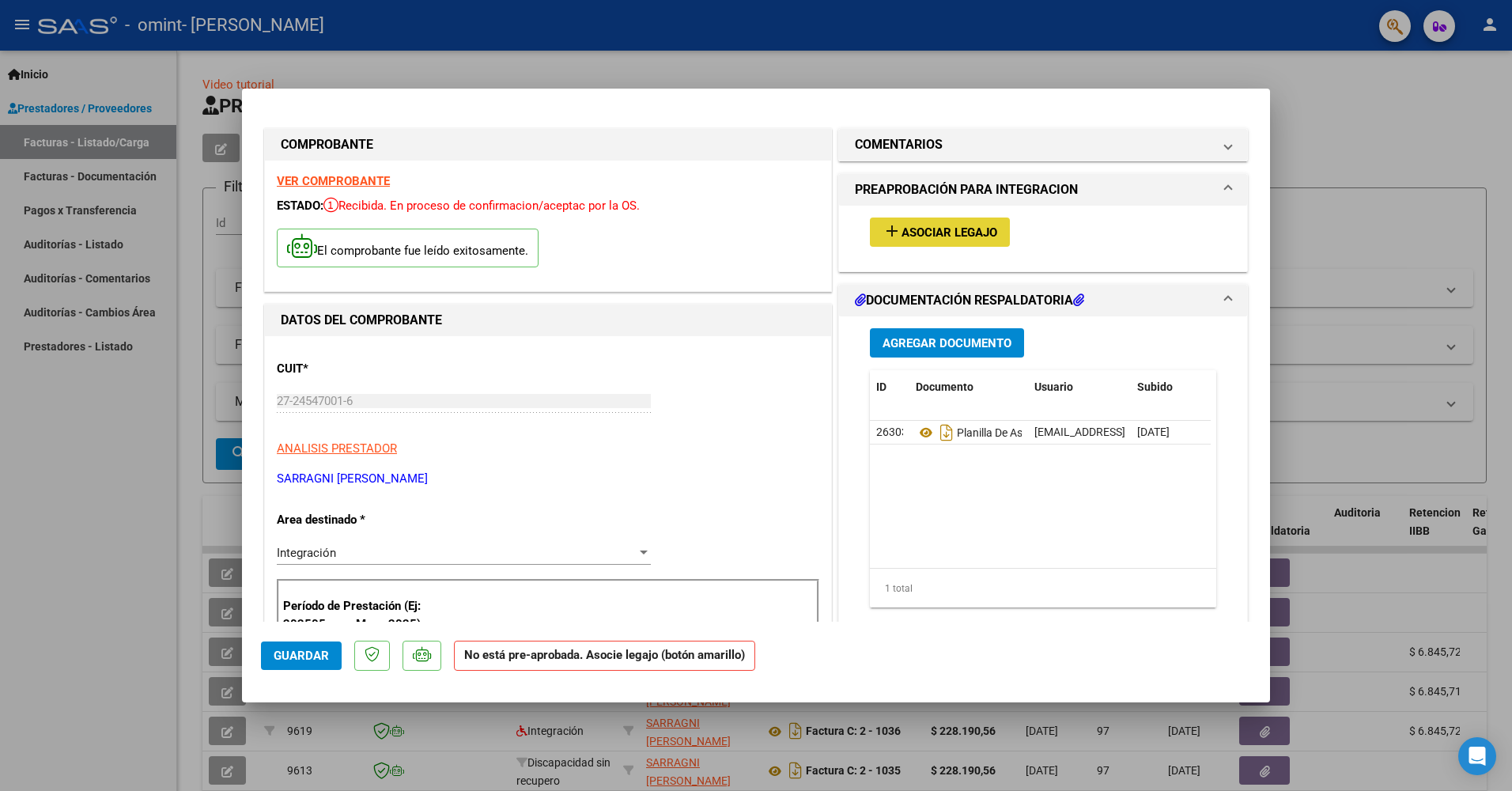
click at [949, 230] on span "Asociar Legajo" at bounding box center [950, 232] width 95 height 14
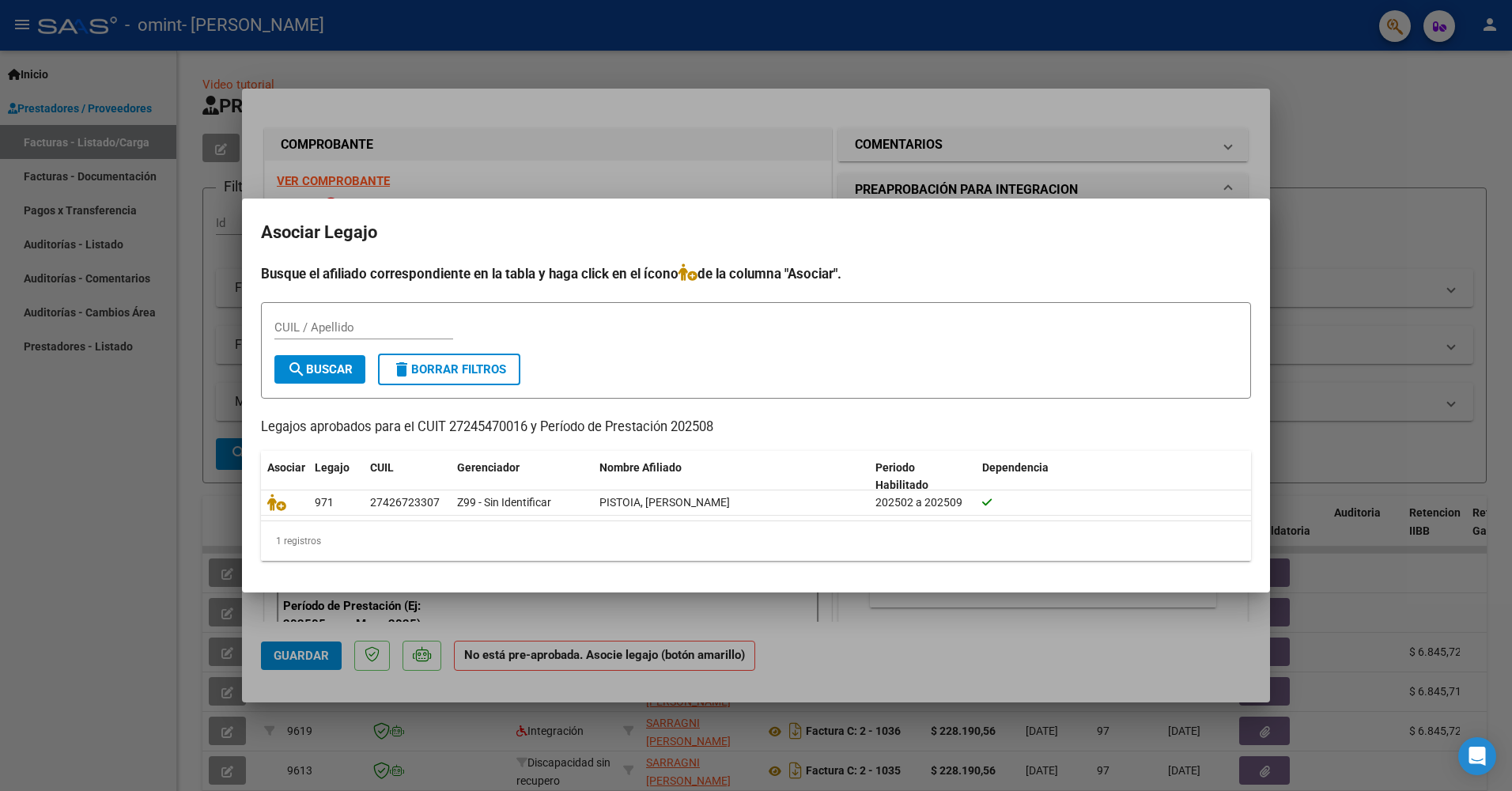
click at [744, 139] on div at bounding box center [756, 396] width 1512 height 791
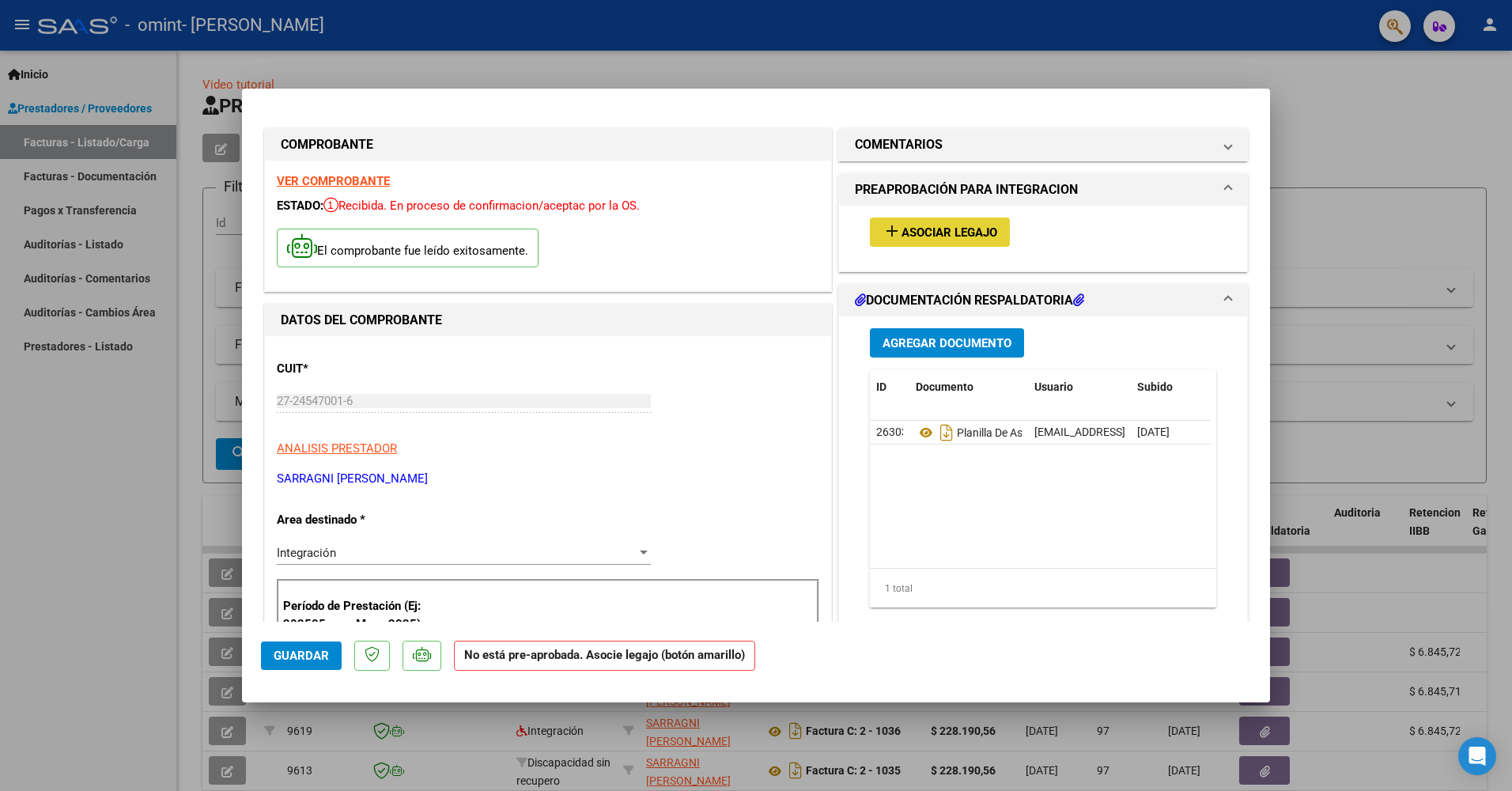
click at [882, 233] on mat-icon "add" at bounding box center [892, 230] width 19 height 19
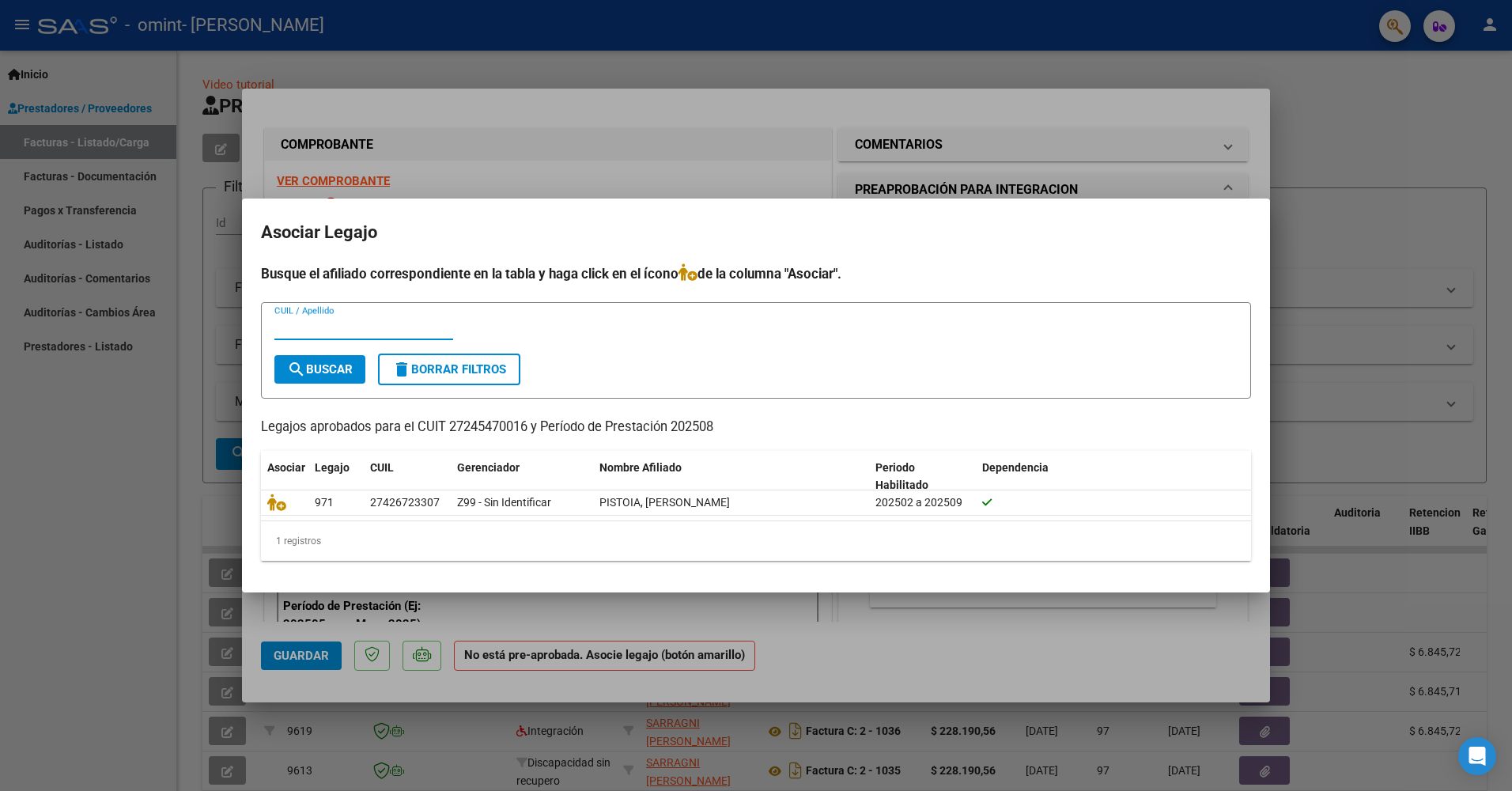
click at [383, 328] on input "CUIL / Apellido" at bounding box center [364, 327] width 179 height 14
type input "27426723307"
click at [311, 361] on button "search Buscar" at bounding box center [320, 368] width 91 height 28
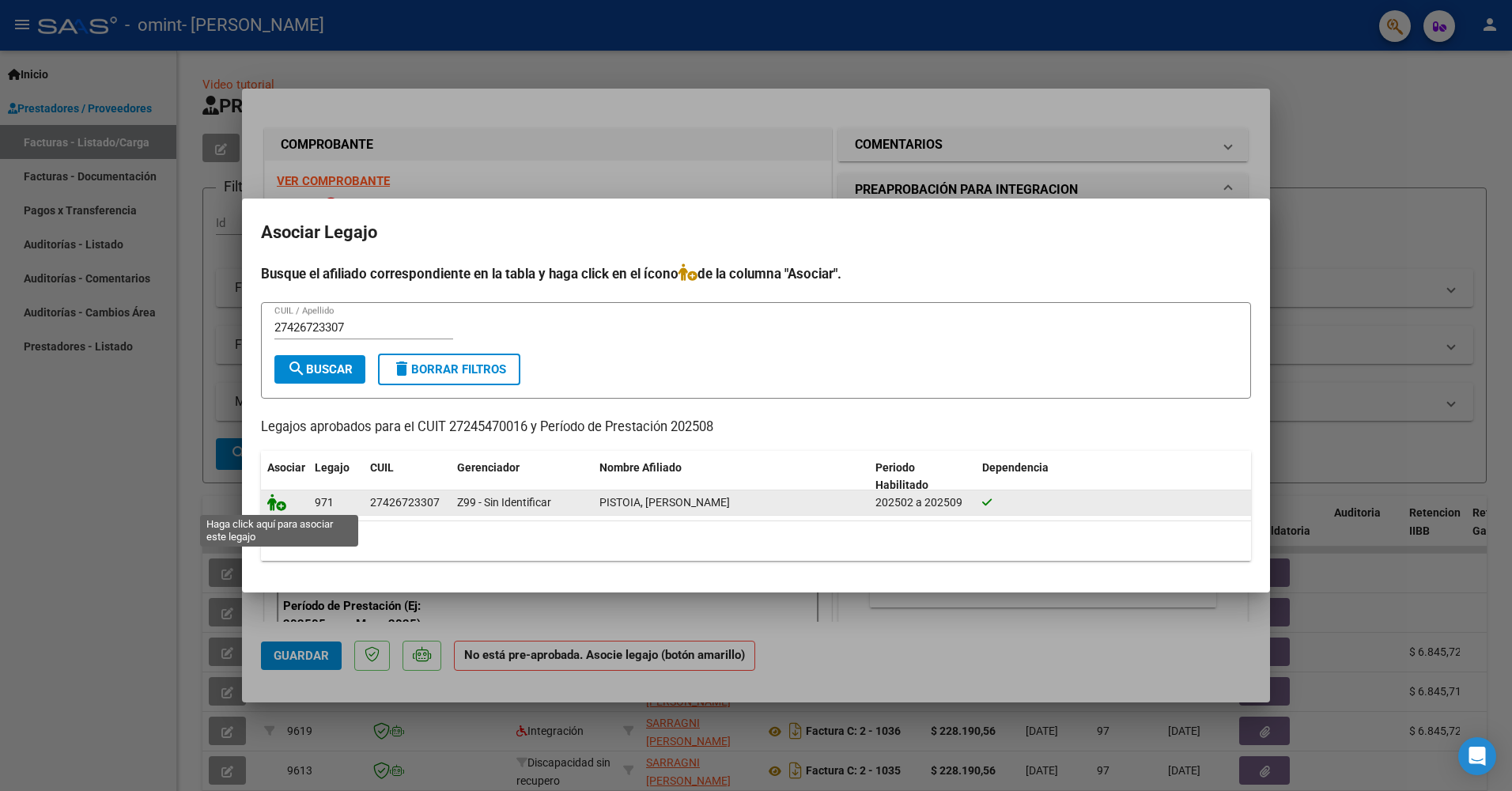
click at [279, 506] on icon at bounding box center [277, 502] width 19 height 17
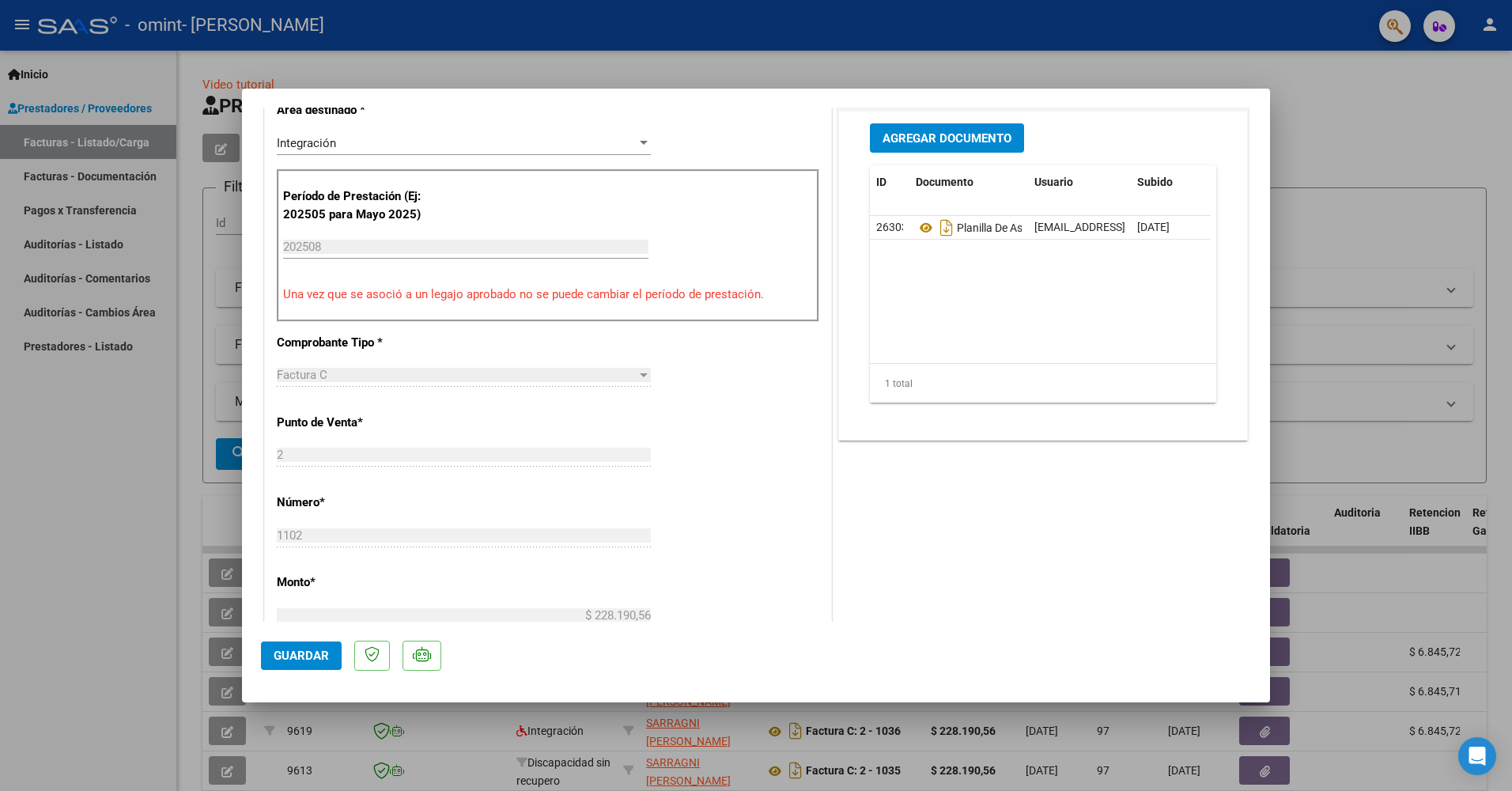
scroll to position [445, 0]
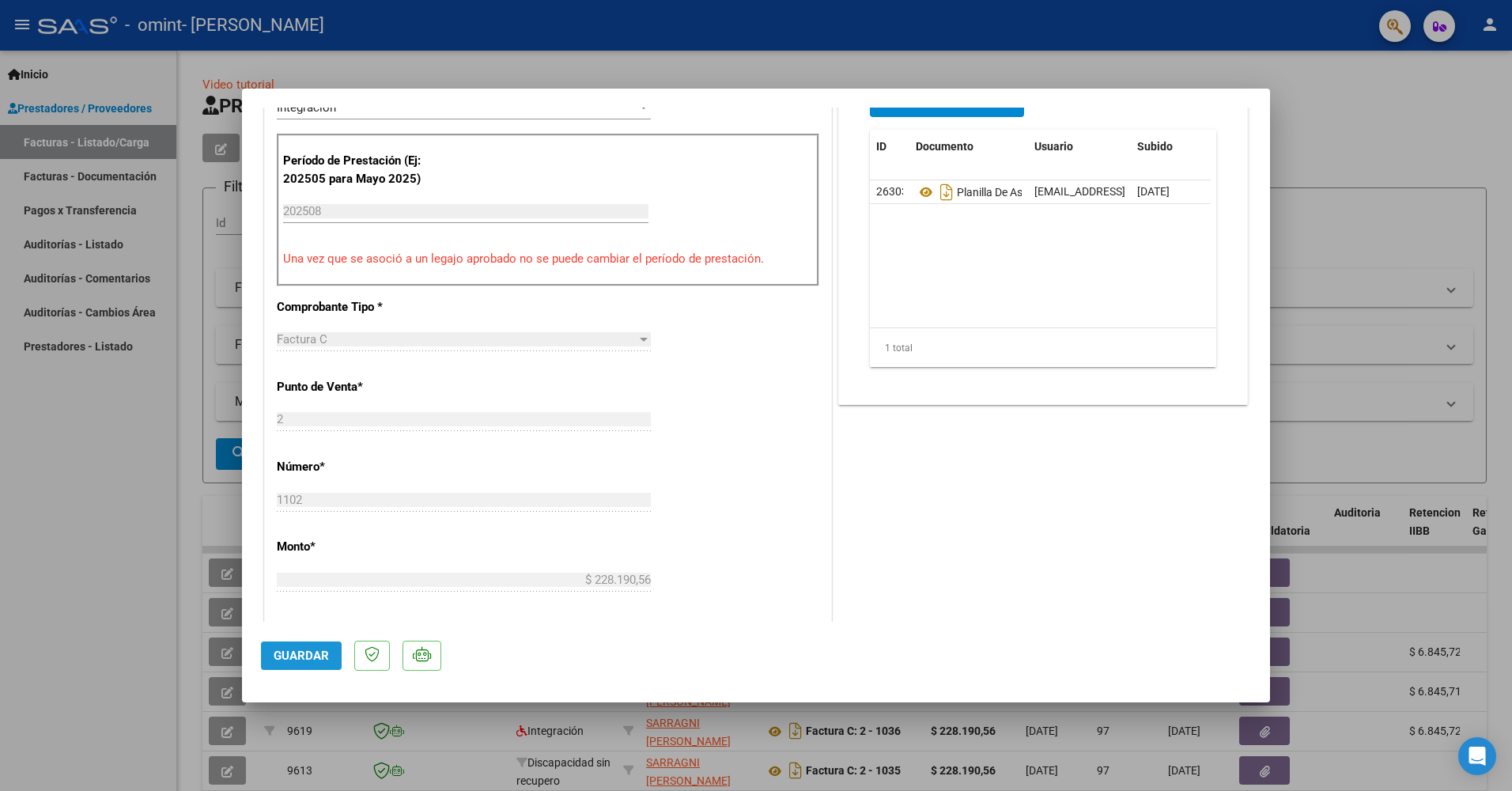
click at [292, 656] on span "Guardar" at bounding box center [301, 655] width 55 height 14
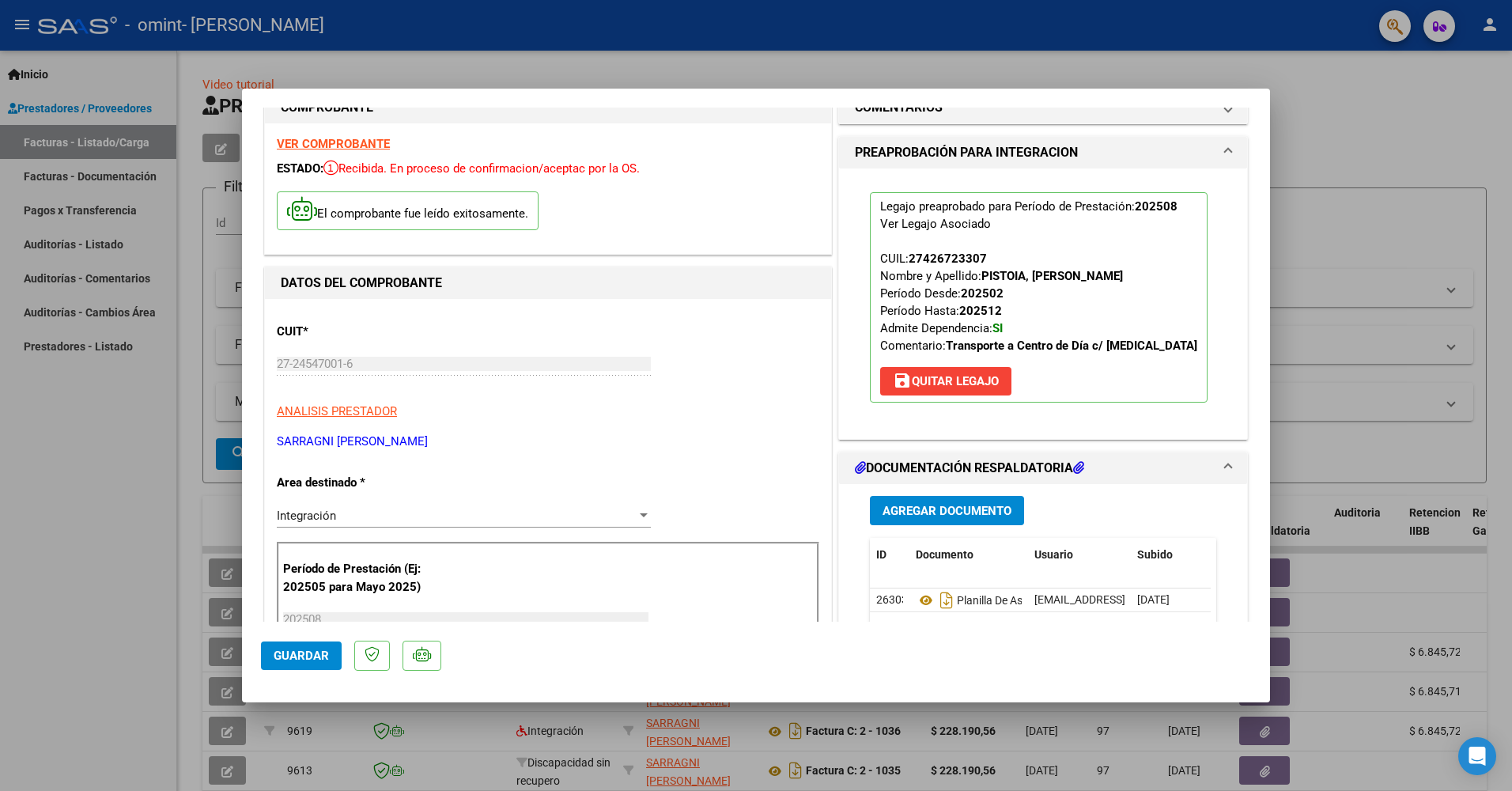
scroll to position [0, 0]
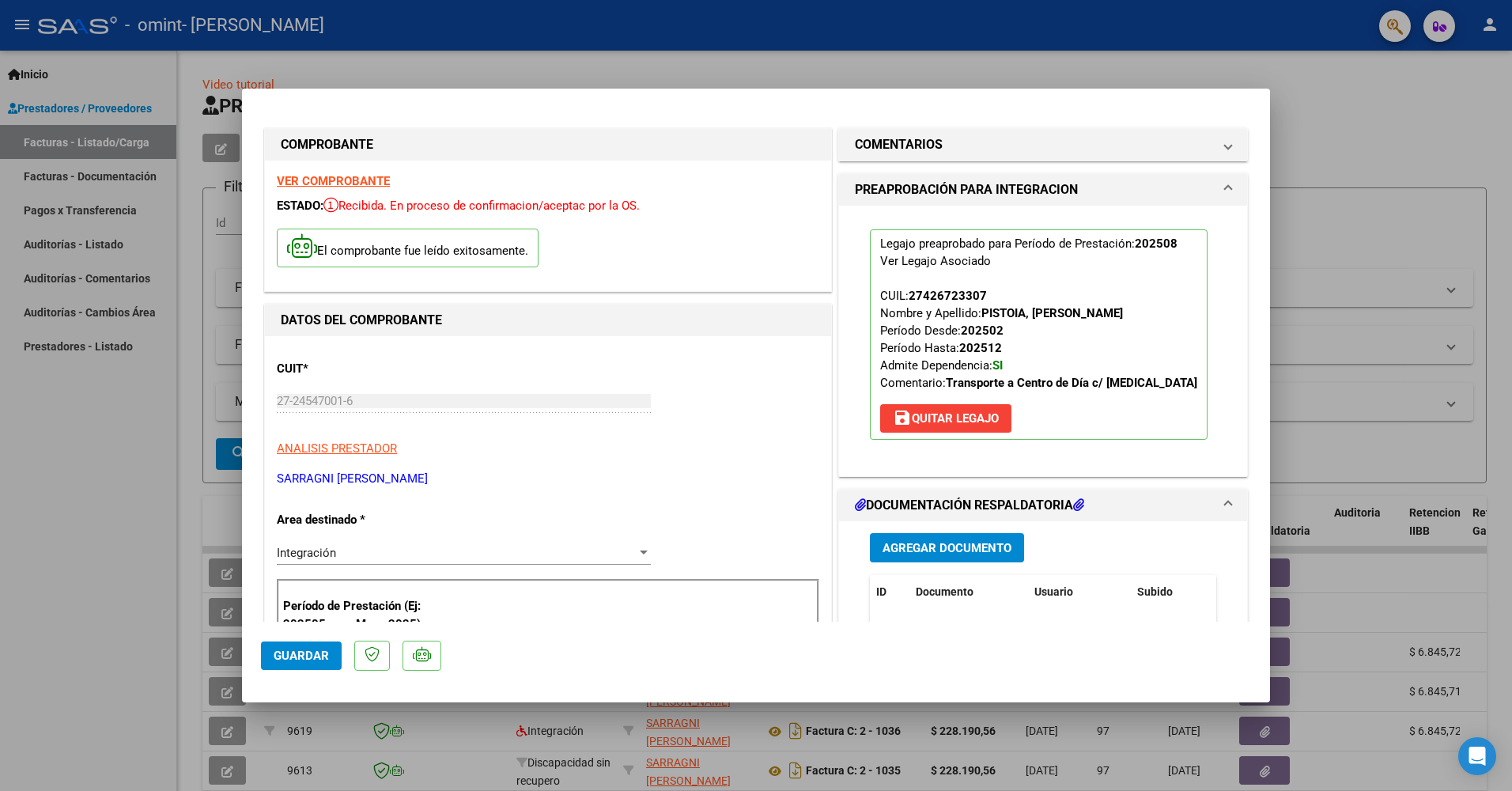
click at [1344, 95] on div at bounding box center [756, 396] width 1512 height 791
type input "$ 0,00"
